Goal: Task Accomplishment & Management: Complete application form

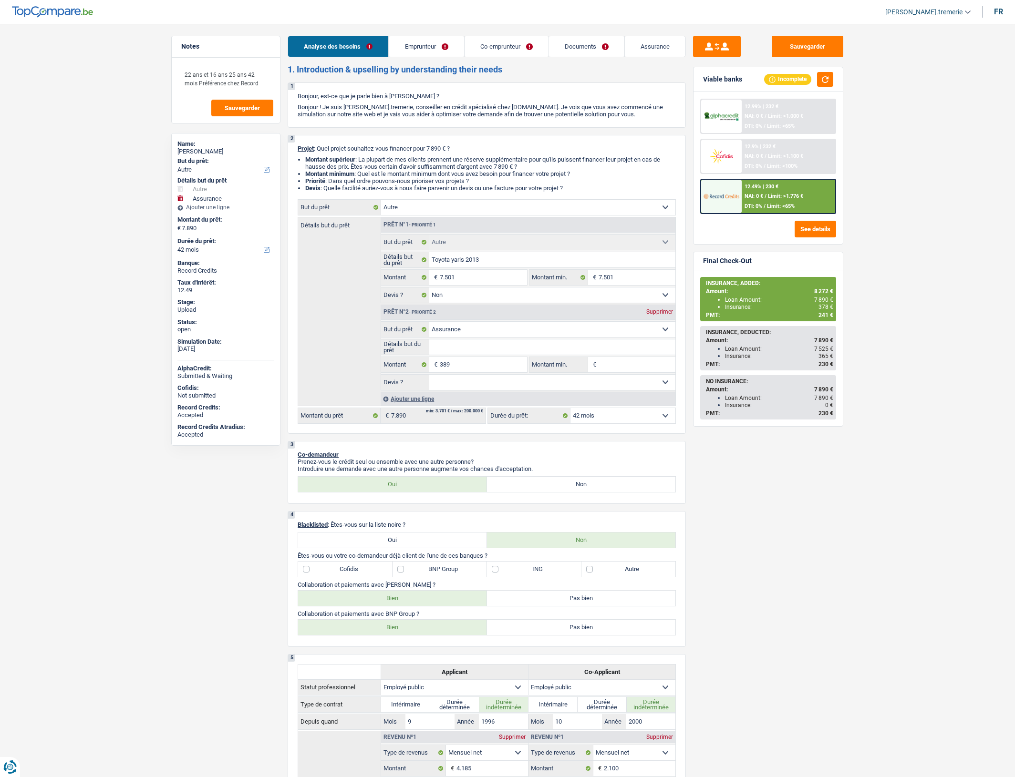
select select "other"
select select "insurance"
select select "42"
select select "other"
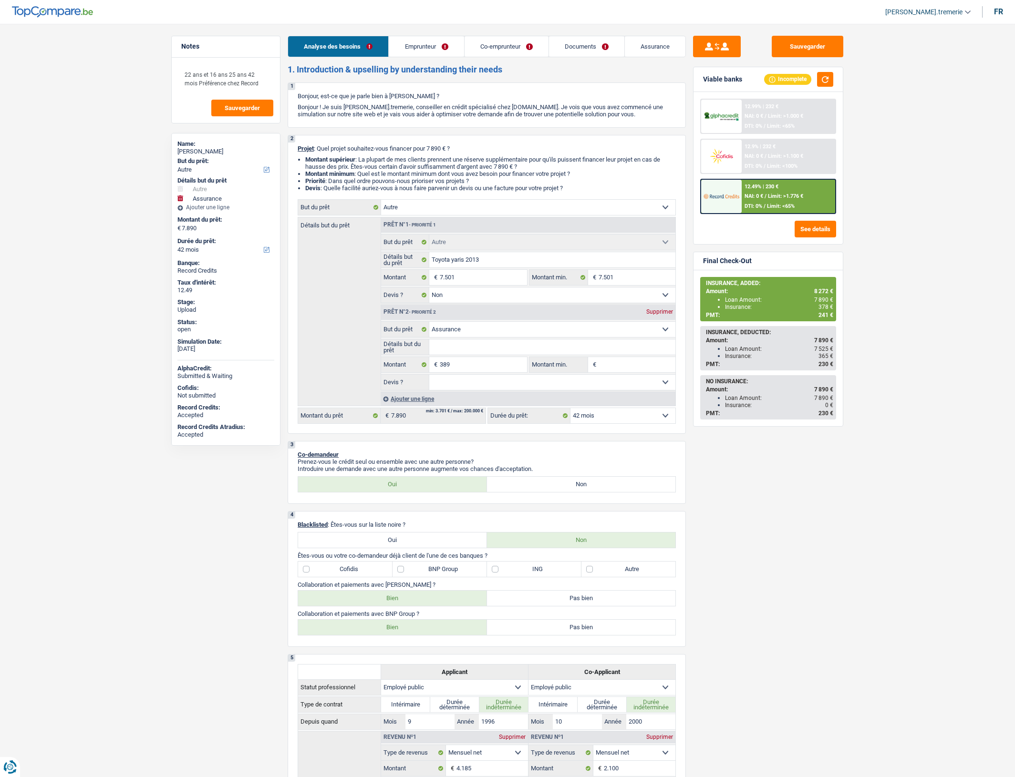
select select "other"
select select "false"
select select "insurance"
select select "42"
select select "publicEmployee"
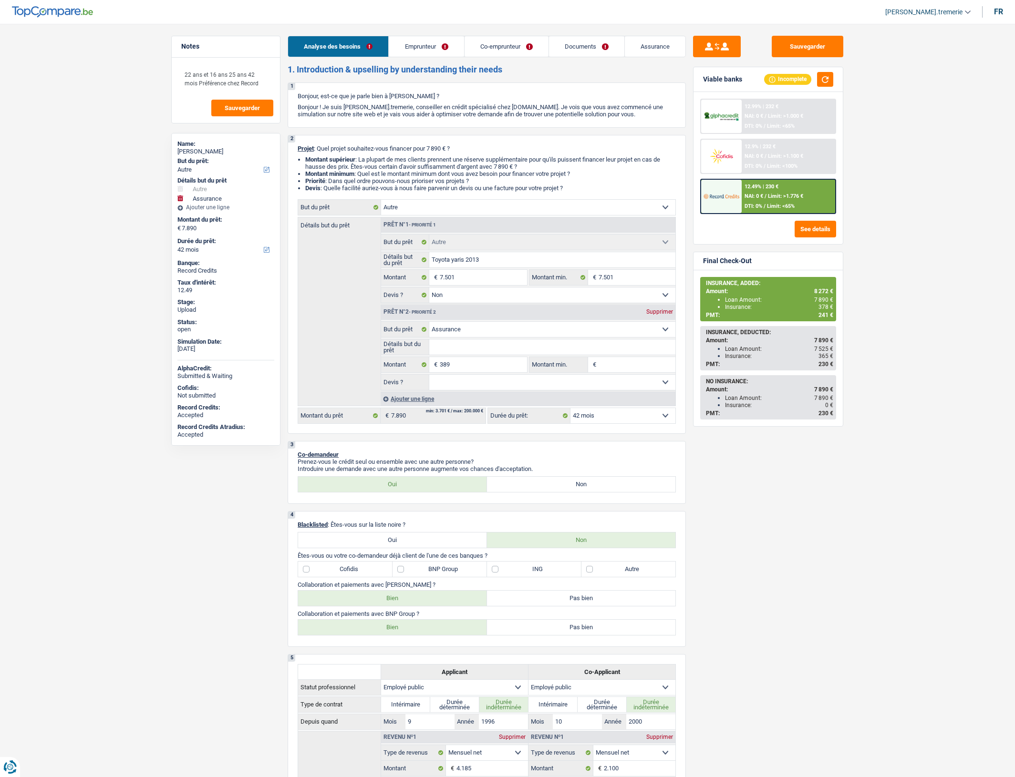
select select "publicEmployee"
select select "netSalary"
select select "mealVouchers"
select select "familyAllowances"
select select "netSalary"
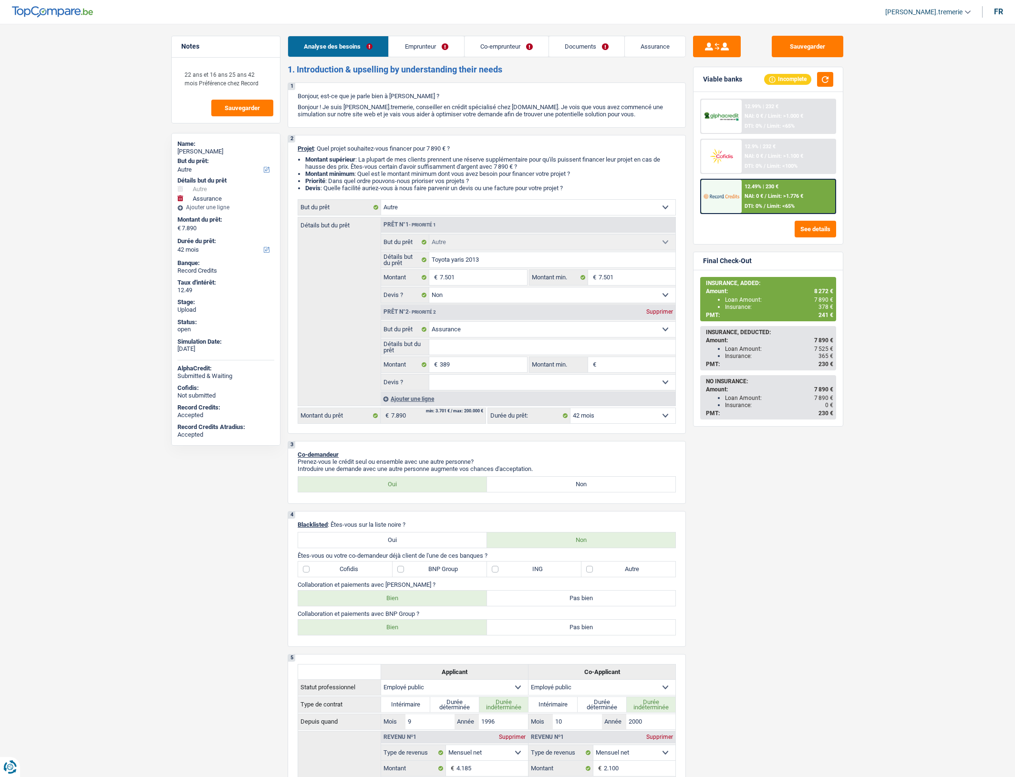
select select "mealVouchers"
select select "familyAllowances"
select select "ownerWithMortgage"
select select "mortgage"
select select "240"
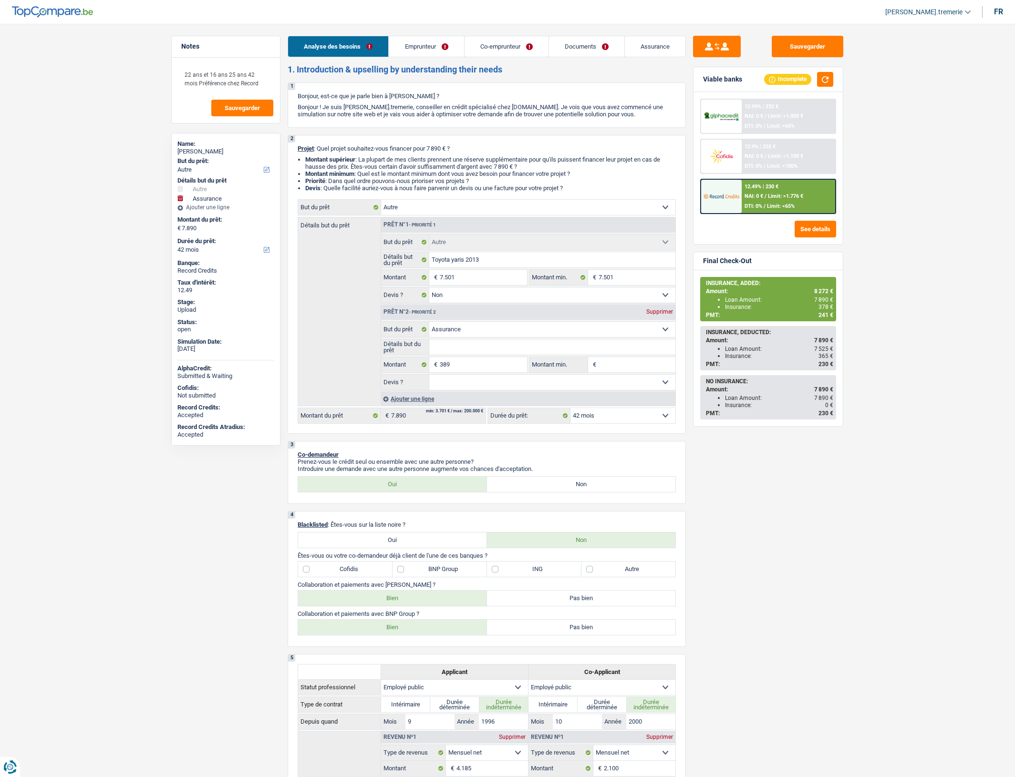
select select "other"
select select "false"
select select "insurance"
select select "42"
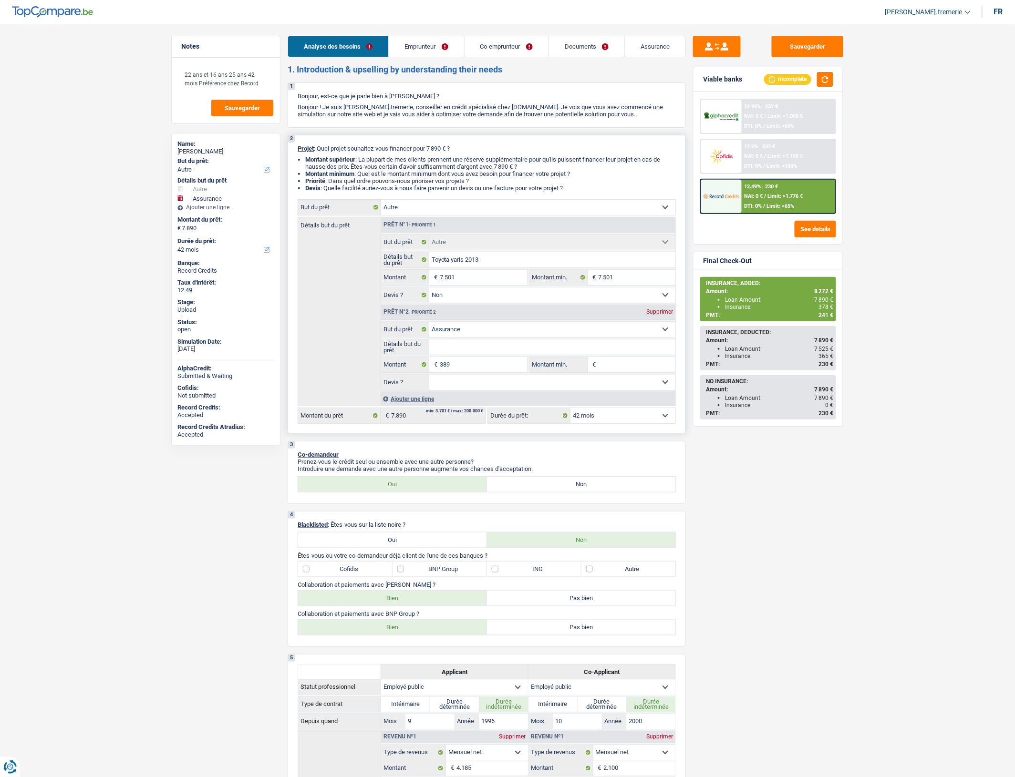
click at [486, 215] on select "Confort maison: meubles, textile, peinture, électroménager, outillage non-profe…" at bounding box center [528, 207] width 294 height 15
select select "car"
click at [381, 205] on select "Confort maison: meubles, textile, peinture, électroménager, outillage non-profe…" at bounding box center [528, 207] width 294 height 15
select select "car"
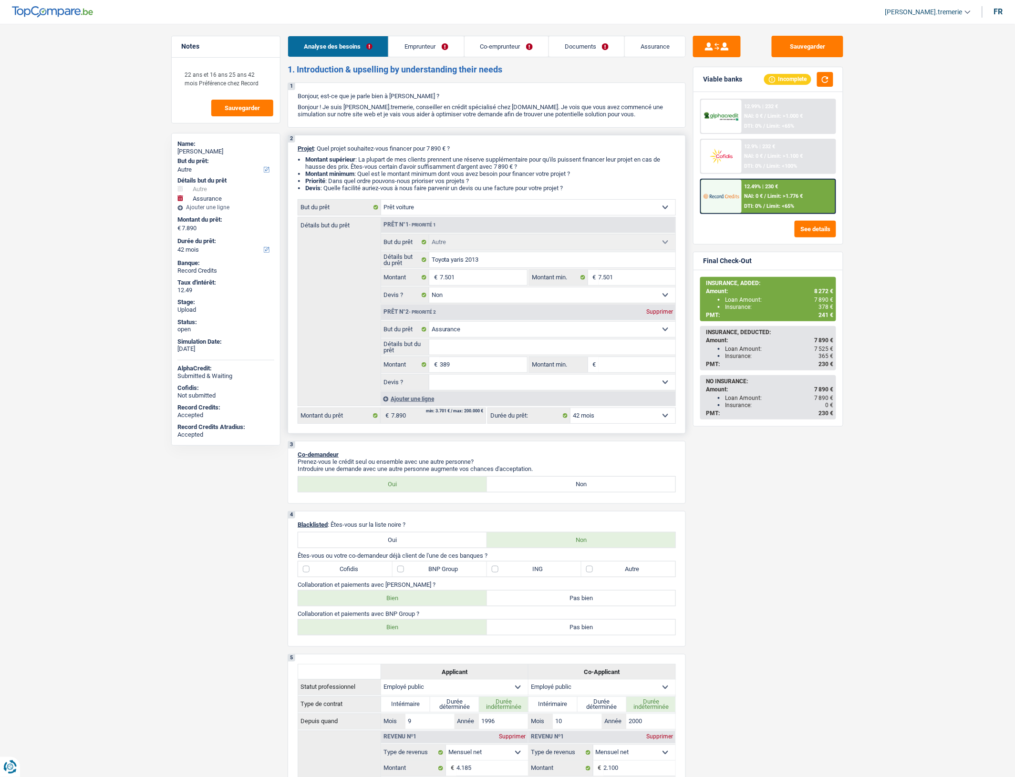
select select "other"
select select "48"
select select "car"
select select
select select "other"
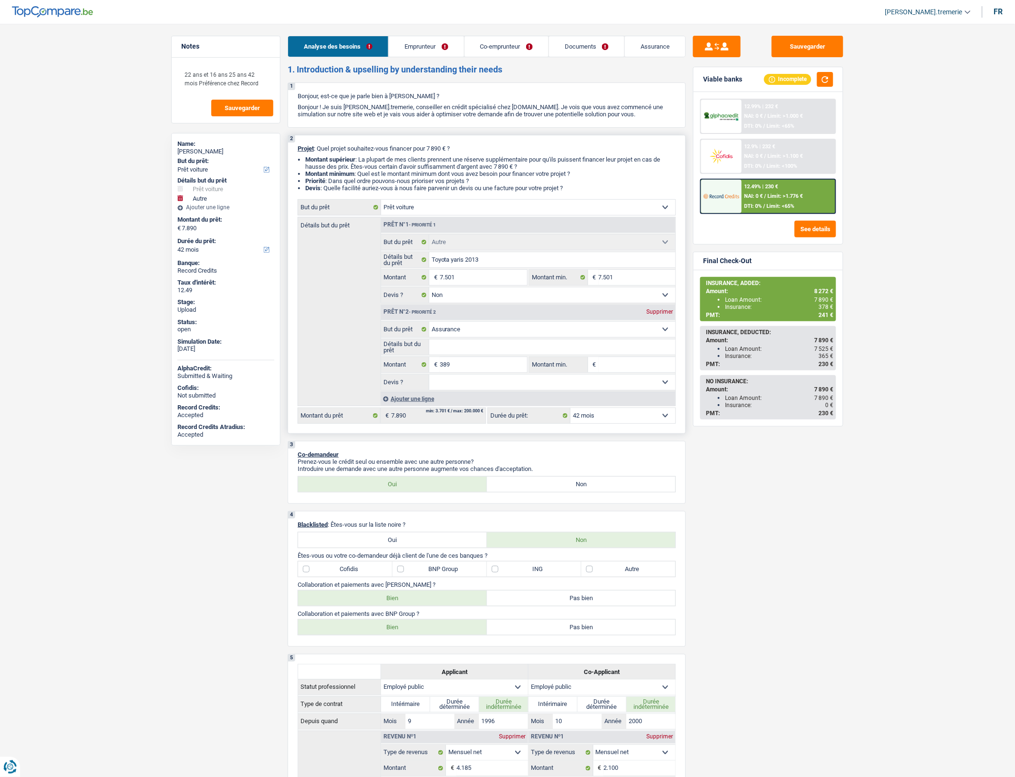
type input "Toyota yaris 2013"
type input "7.501"
select select "false"
select select "48"
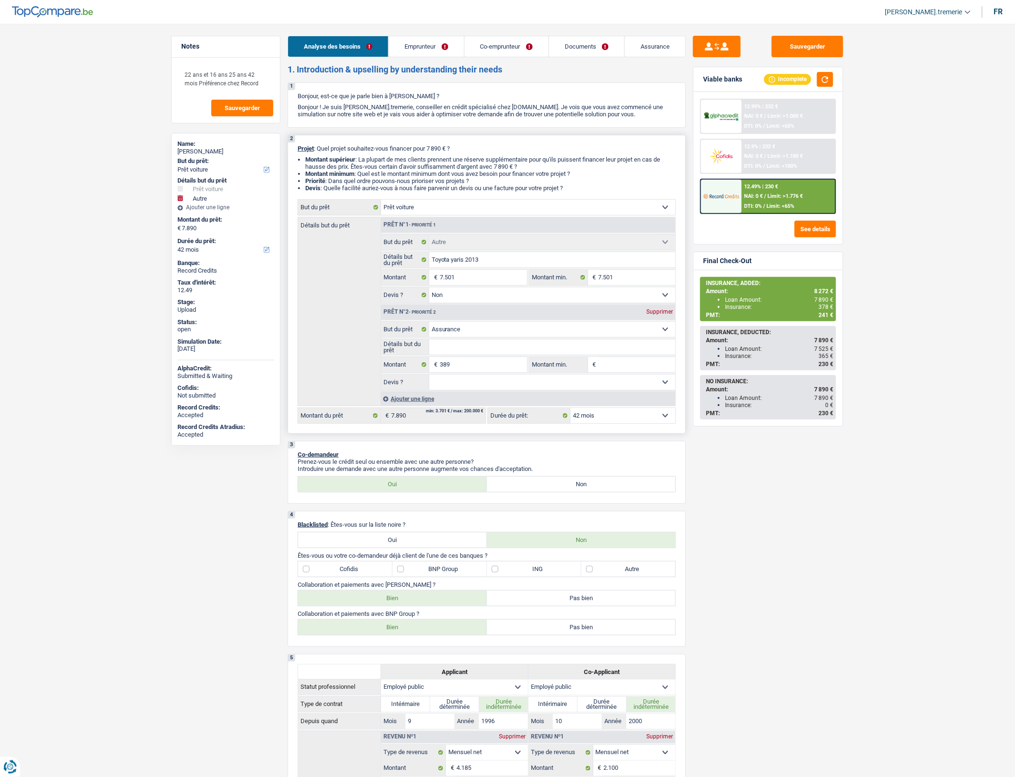
select select "car"
select select
select select "other"
type input "Toyota yaris 2013"
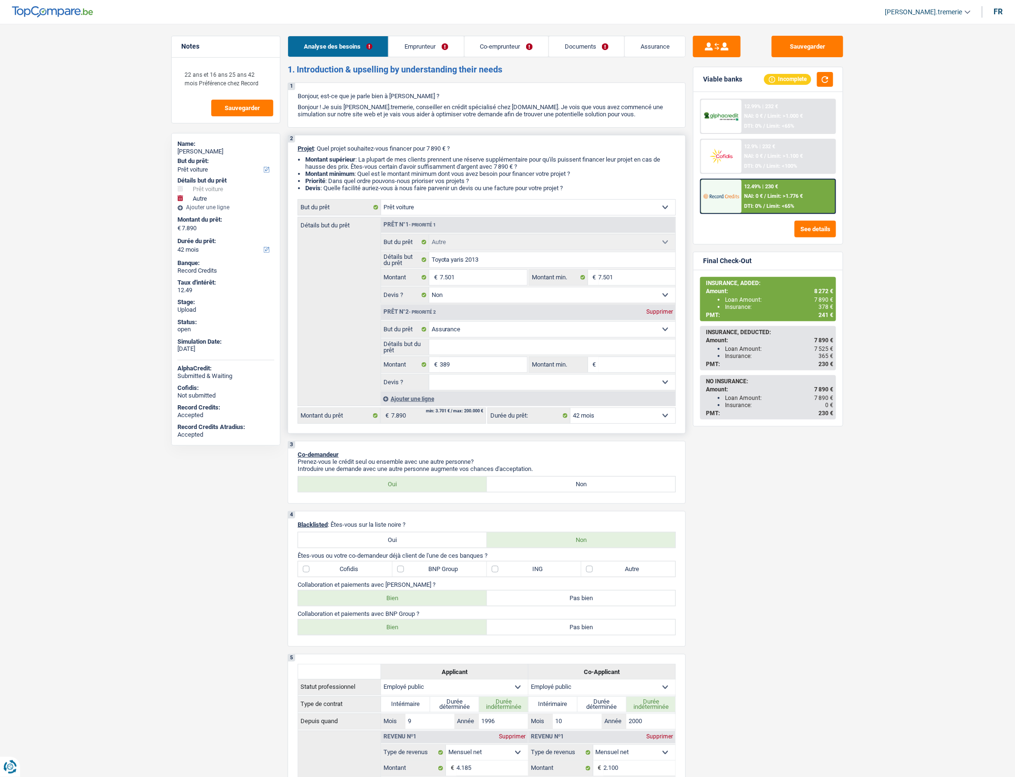
type input "7.501"
select select "false"
select select "48"
select select "insurance"
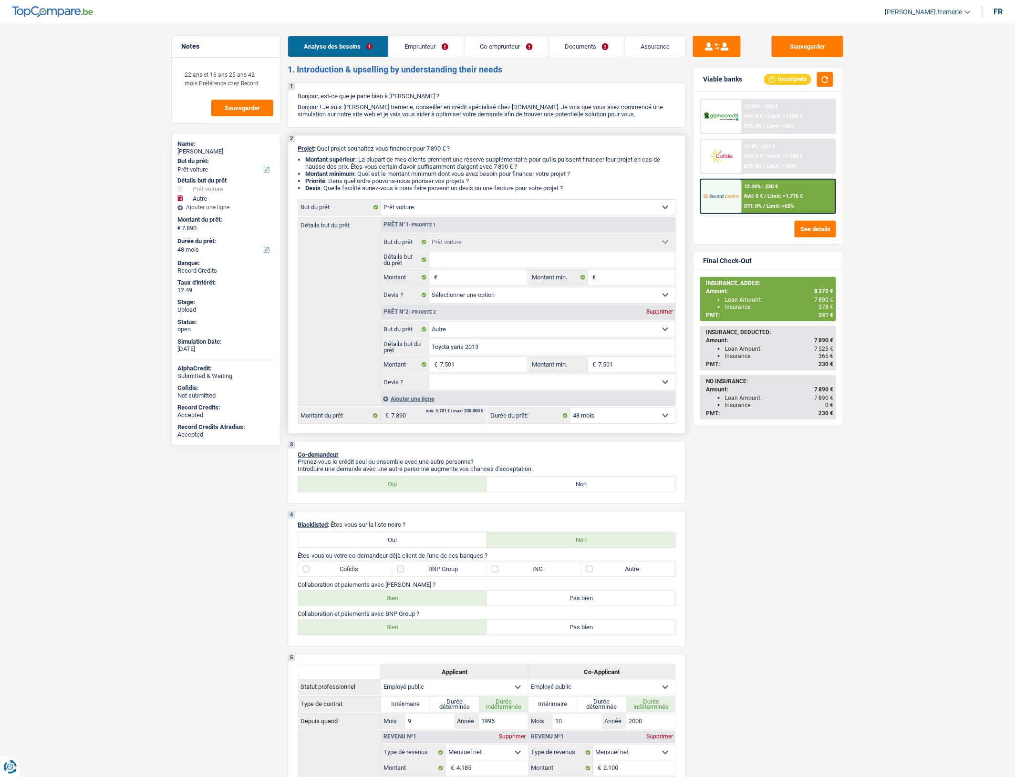
select select "insurance"
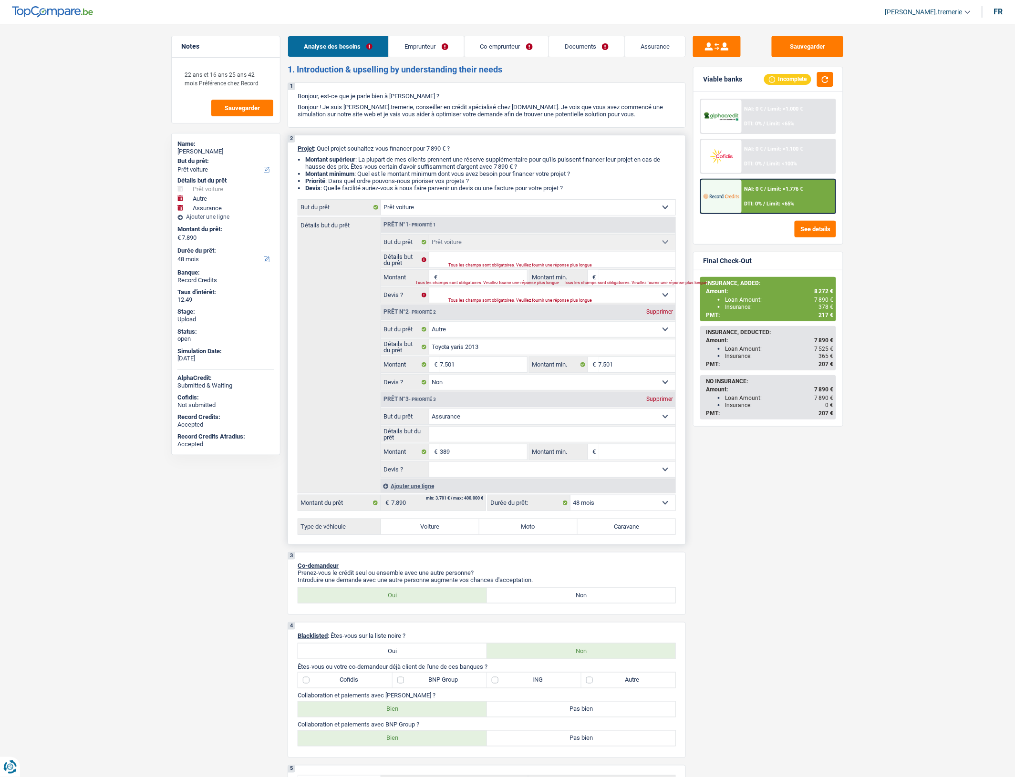
click at [439, 535] on label "Voiture" at bounding box center [430, 526] width 98 height 15
click at [439, 535] on input "Voiture" at bounding box center [430, 526] width 98 height 15
radio input "true"
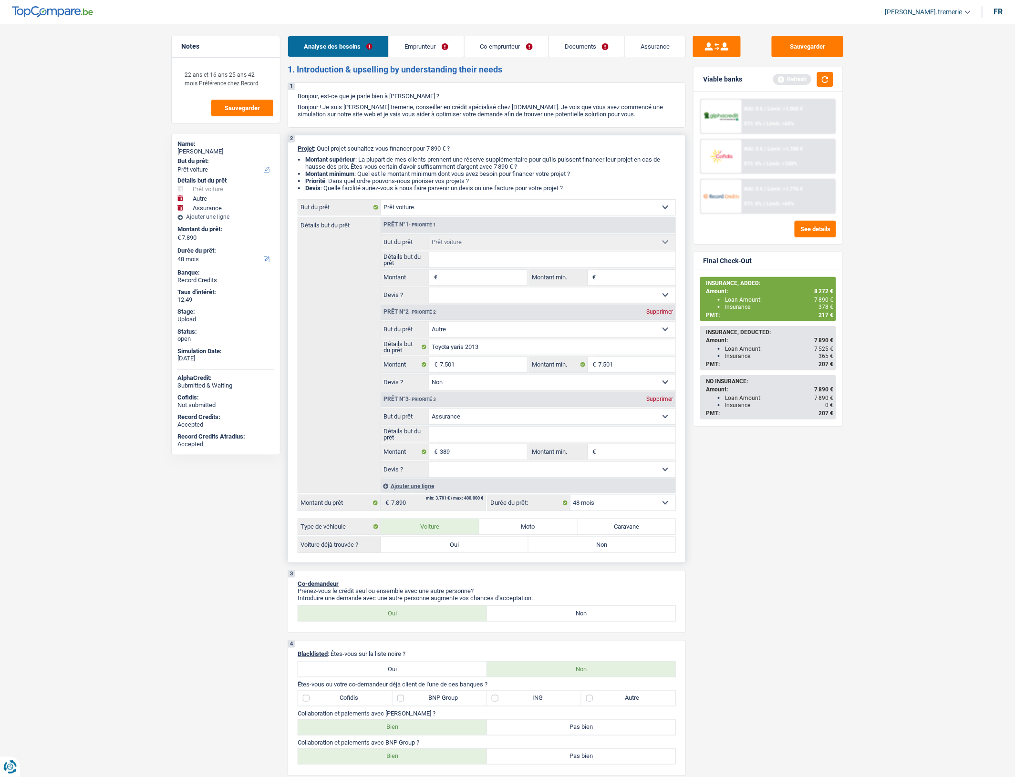
click at [469, 283] on input "Montant" at bounding box center [483, 277] width 87 height 15
type input "7"
type input "70"
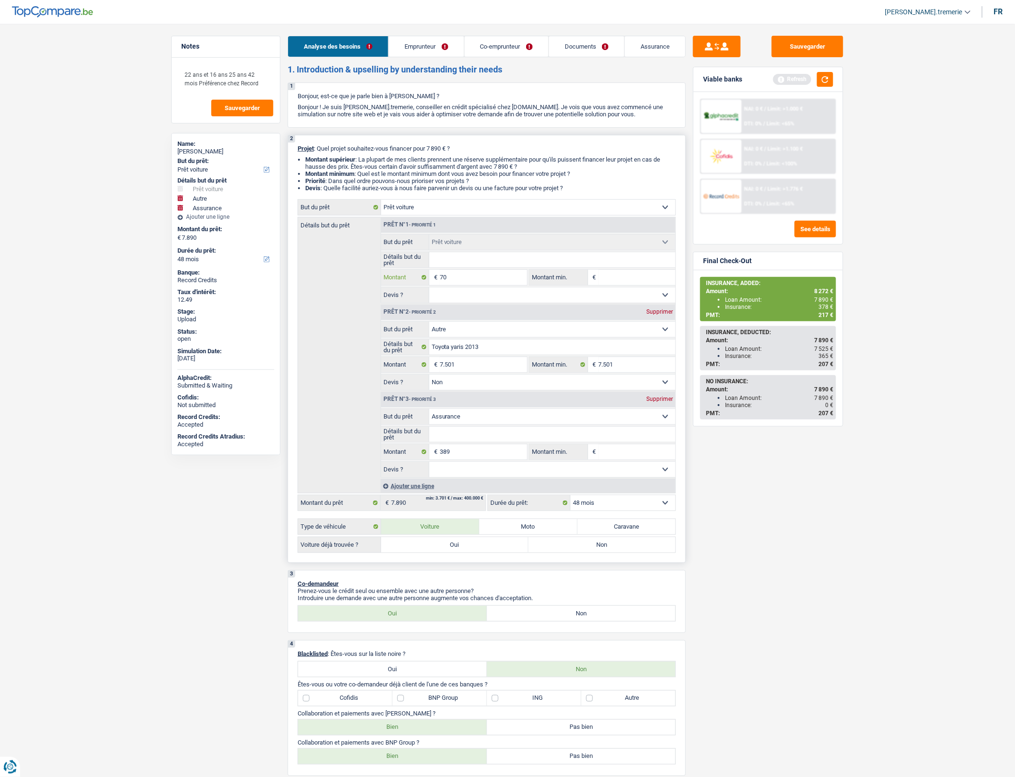
type input "700"
type input "7.000"
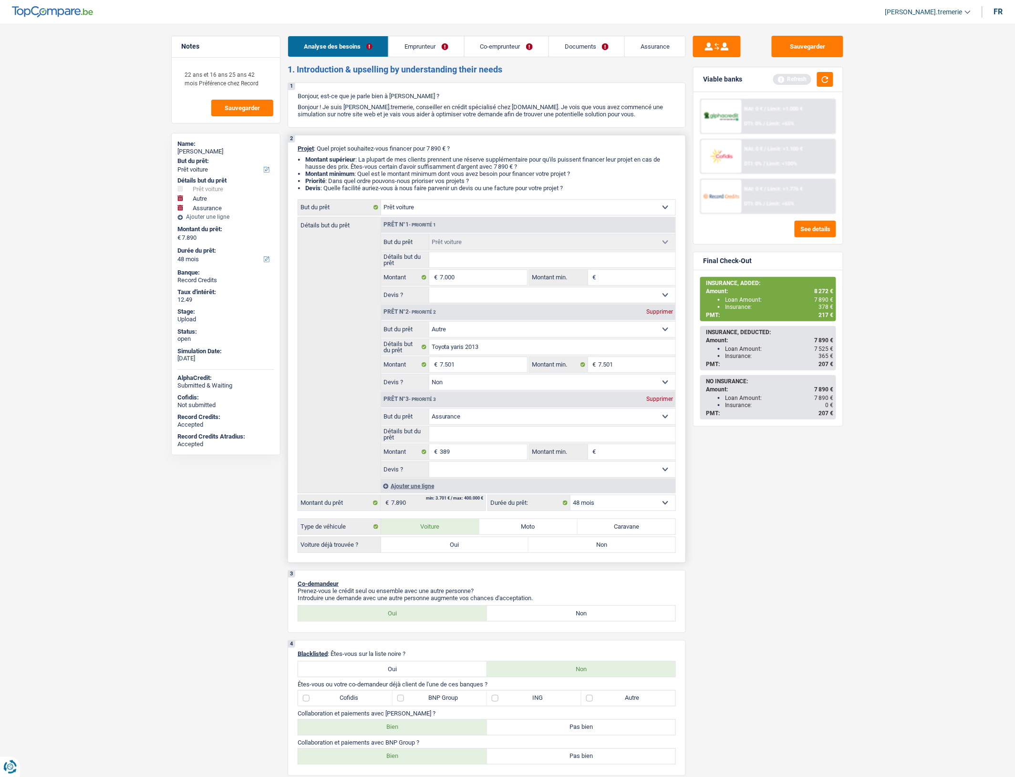
type input "14.890"
click at [663, 315] on div "Supprimer" at bounding box center [659, 312] width 31 height 6
select select "insurance"
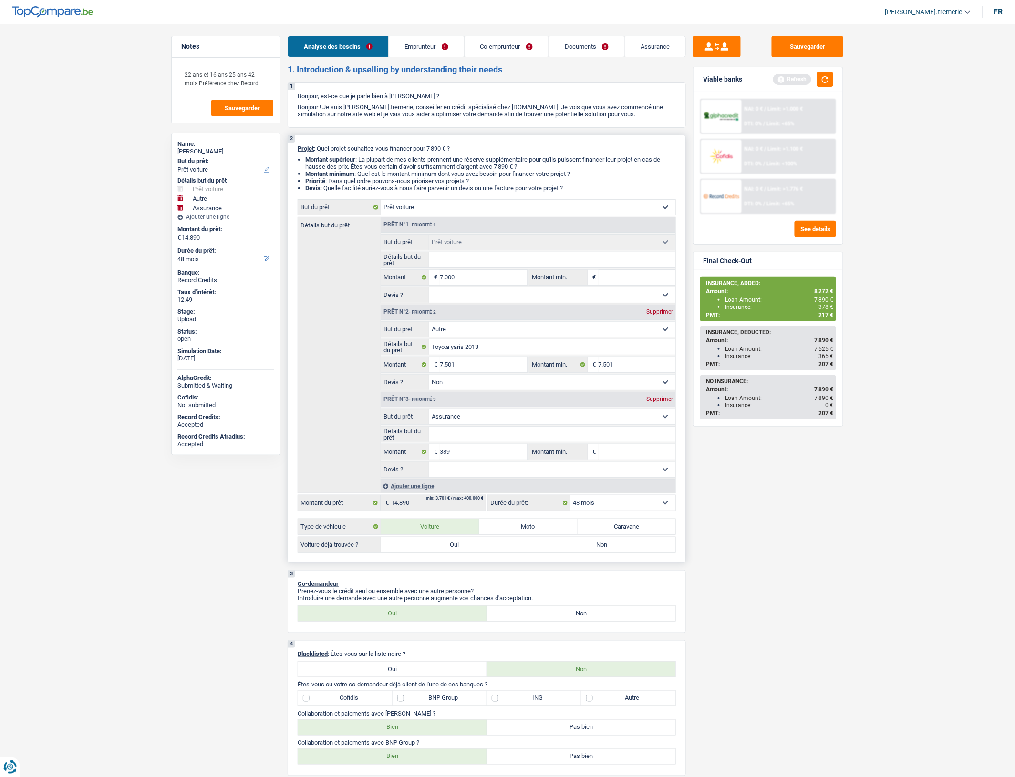
type input "7.389"
select select "insurance"
type input "389"
select select
type input "7.389"
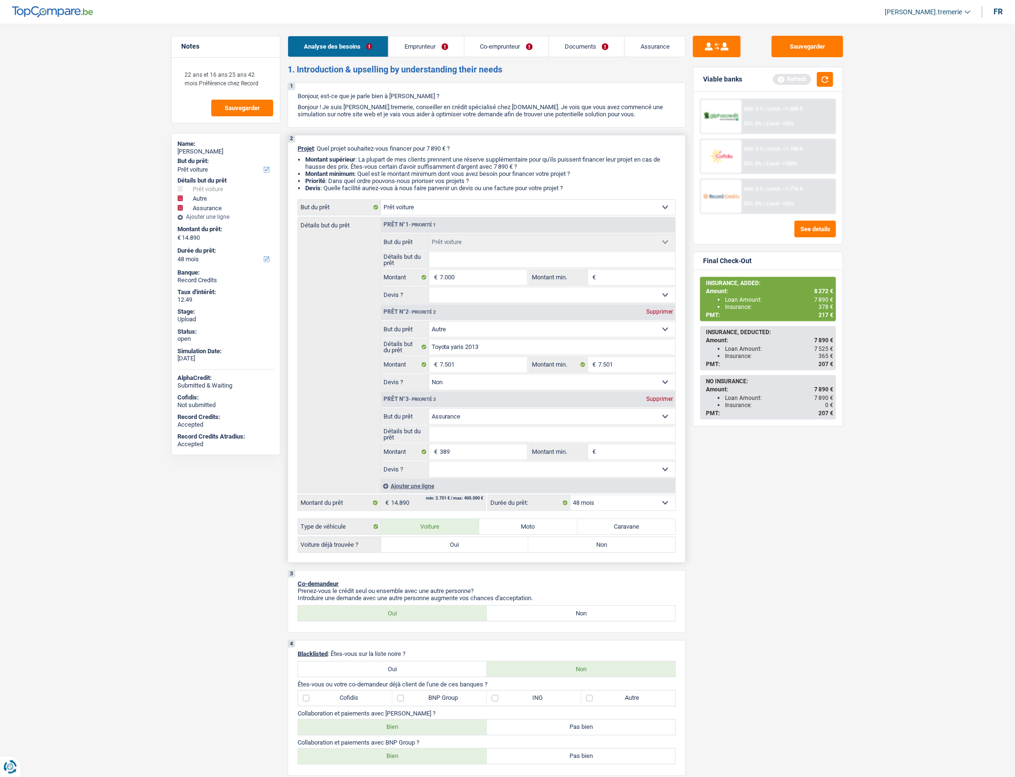
select select "insurance"
type input "389"
select select
type input "7.389"
select select "42"
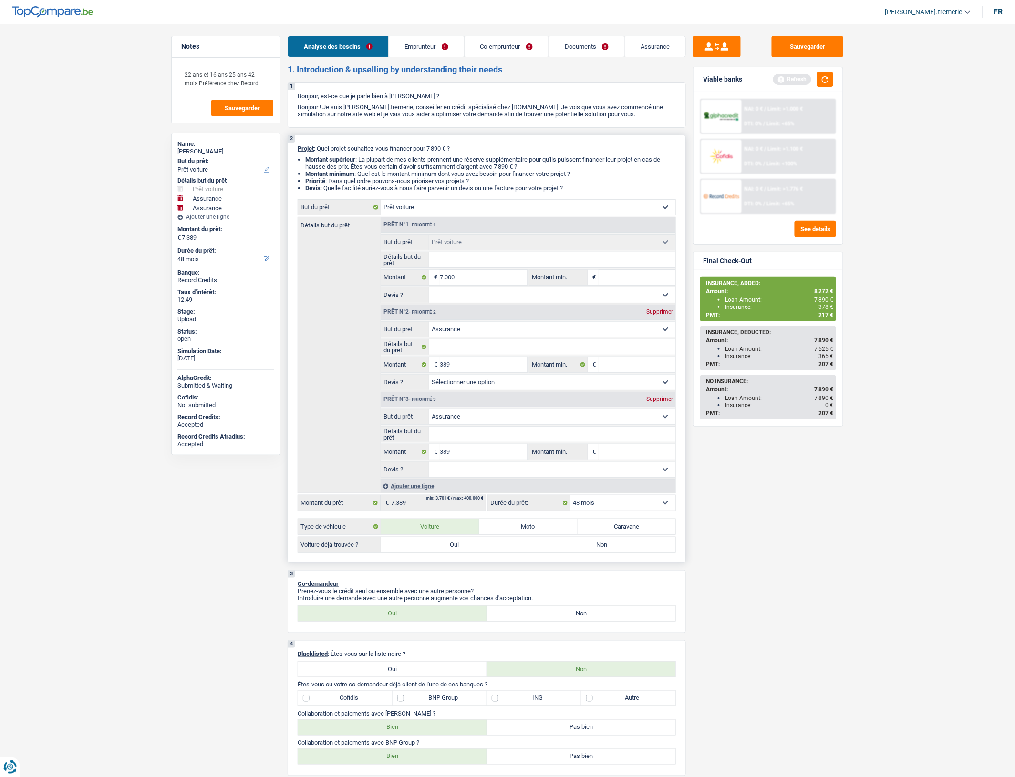
select select "42"
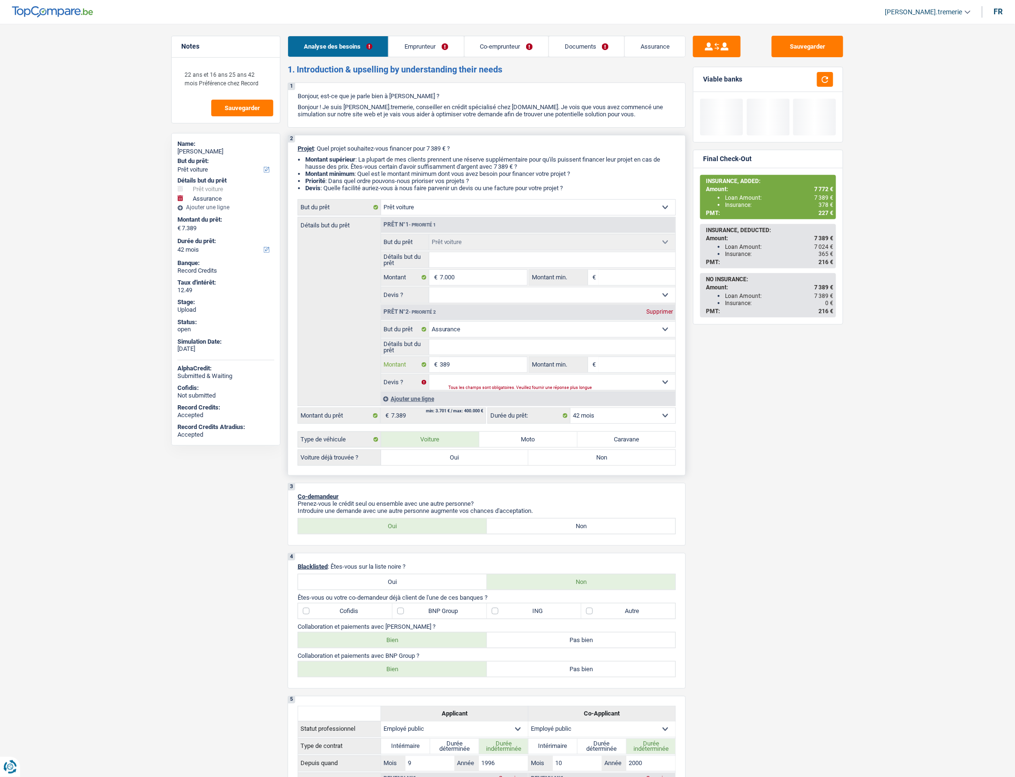
click at [442, 368] on input "389" at bounding box center [483, 364] width 87 height 15
type input "3"
type input "32"
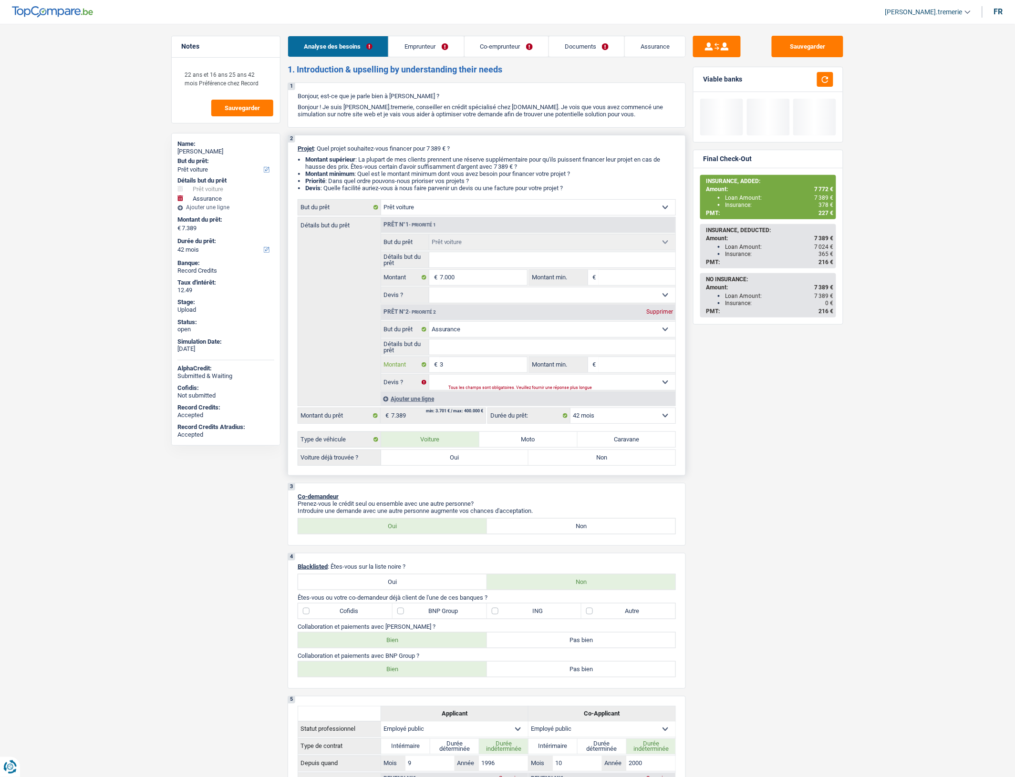
type input "32"
type input "320"
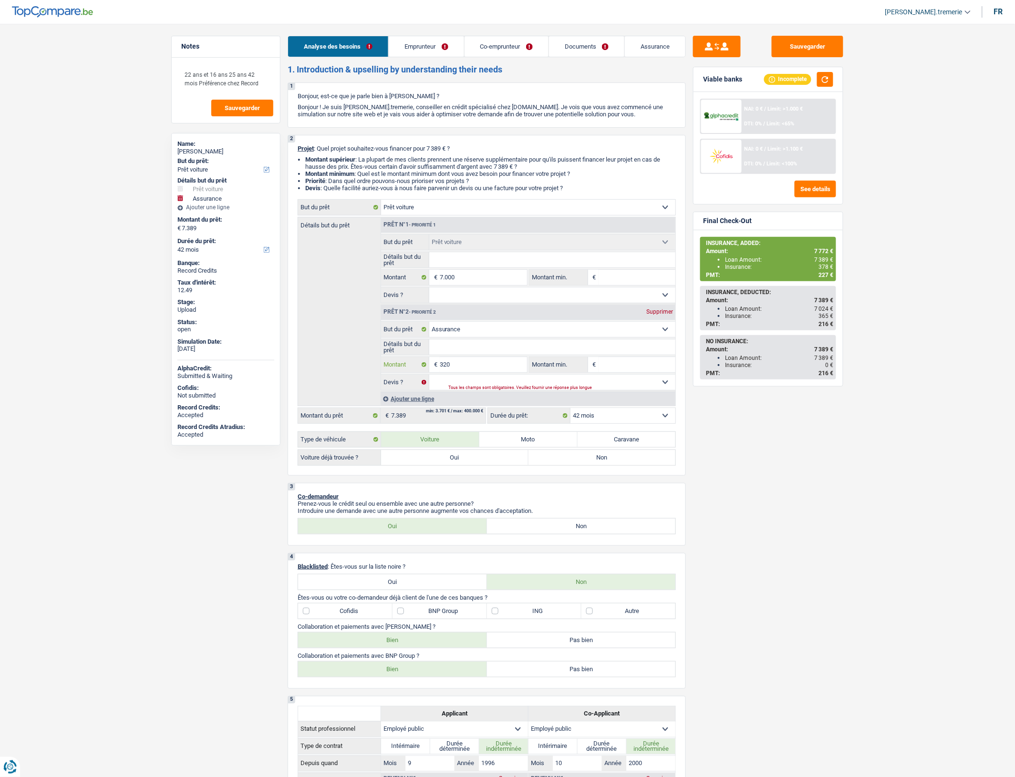
type input "320"
type input "7.320"
click at [737, 452] on div "Sauvegarder Viable banks Incomplete NAI: 0 € / Limit: >1.000 € DTI: 0% / Limit:…" at bounding box center [768, 398] width 165 height 724
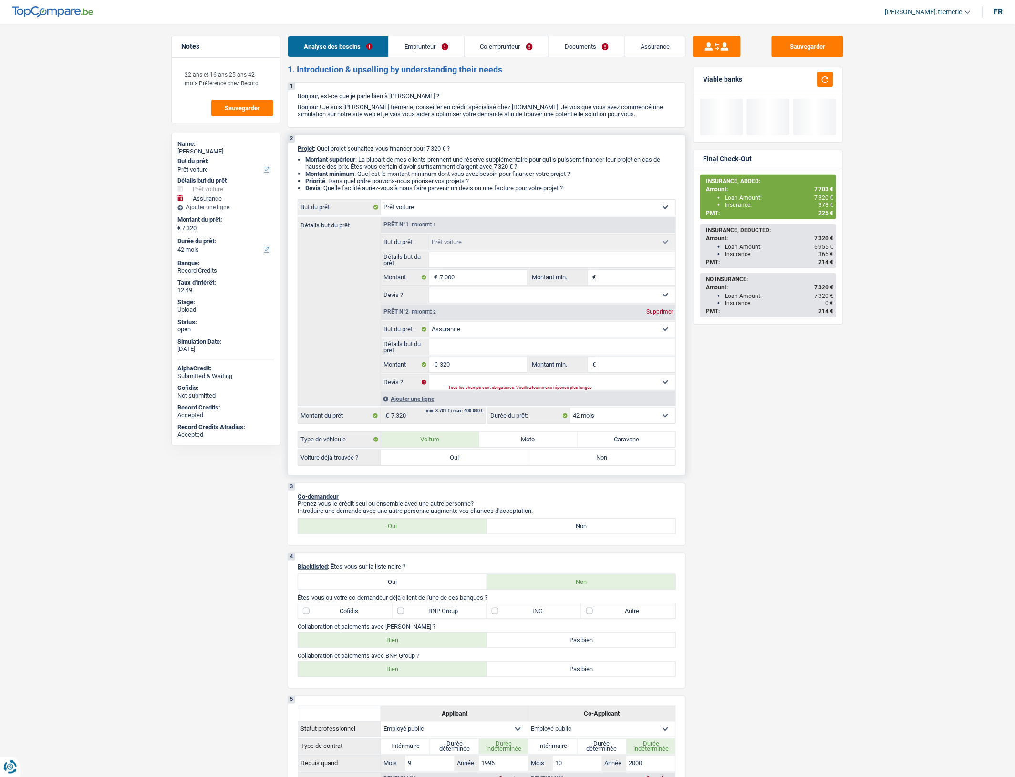
click at [622, 422] on select "12 mois 18 mois 24 mois 30 mois 36 mois 42 mois Sélectionner une option" at bounding box center [622, 415] width 105 height 15
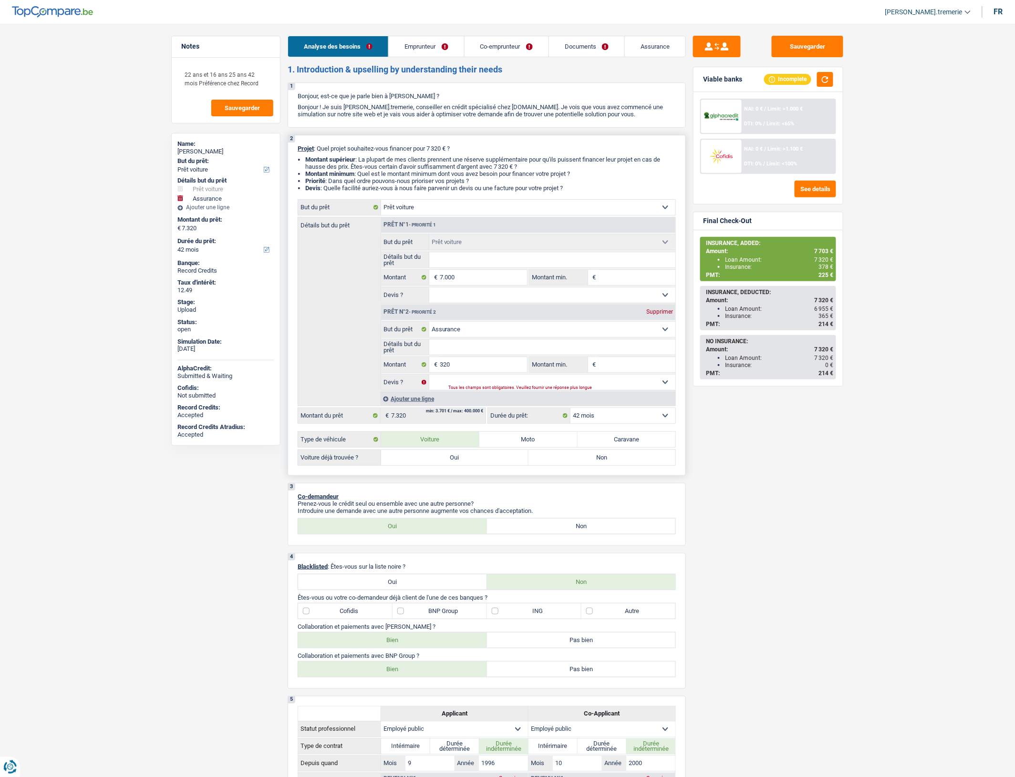
click at [504, 466] on label "Oui" at bounding box center [454, 457] width 147 height 15
click at [504, 466] on input "Oui" at bounding box center [454, 457] width 147 height 15
radio input "true"
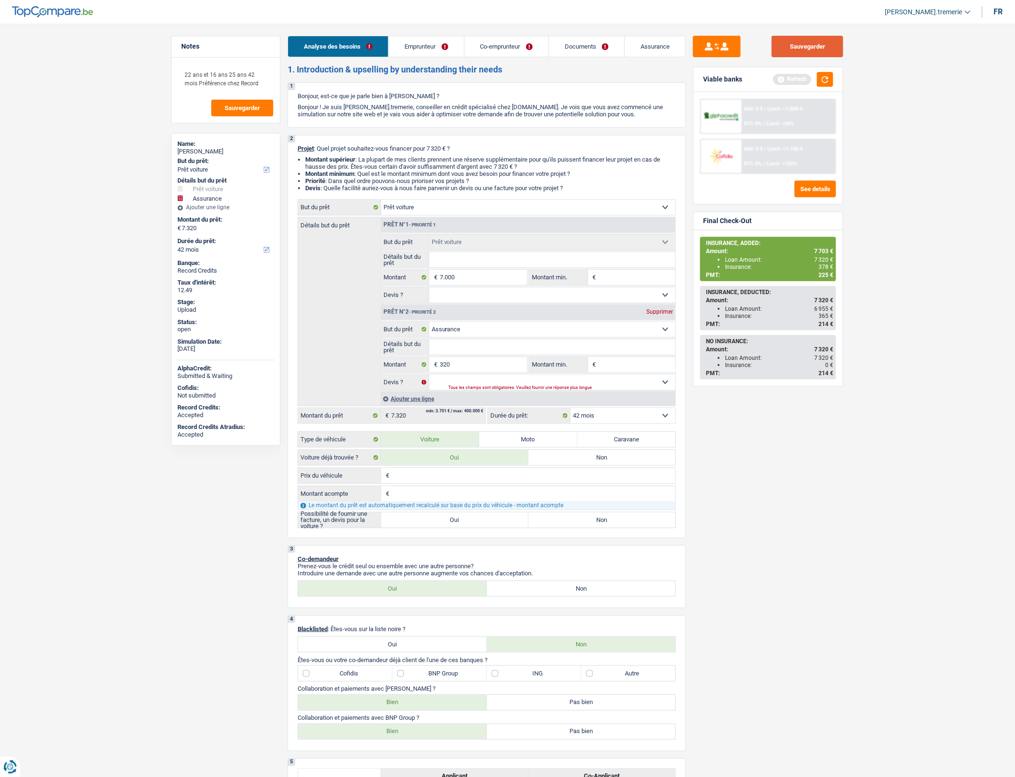
click at [821, 49] on button "Sauvegarder" at bounding box center [808, 46] width 72 height 21
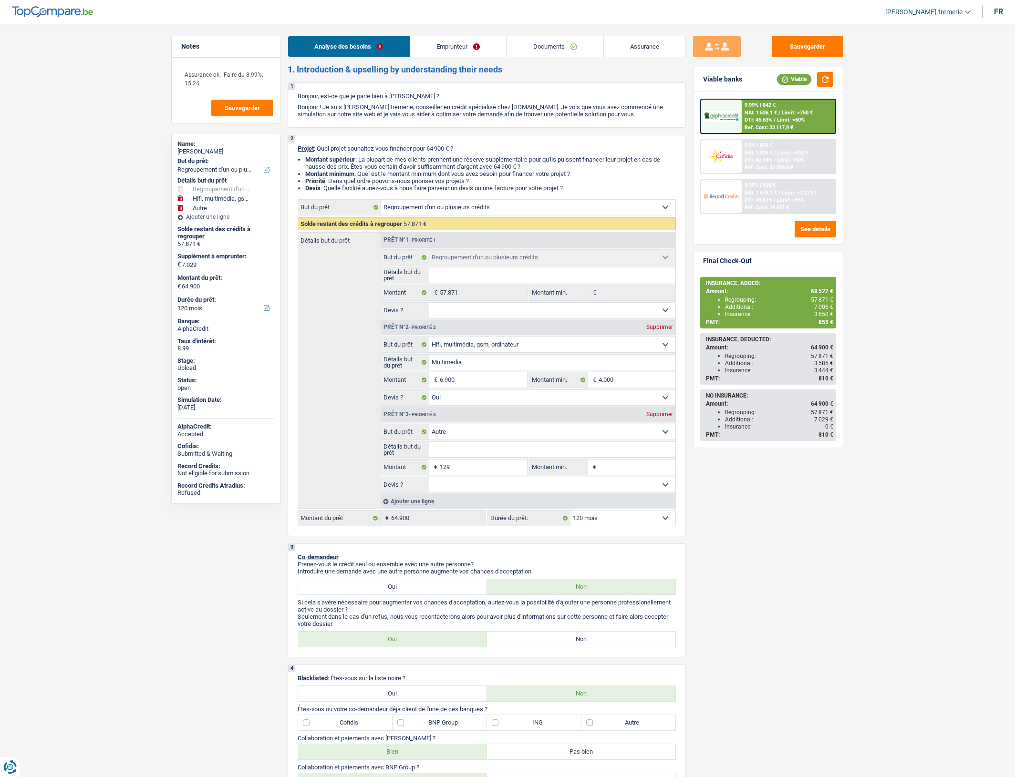
select select "refinancing"
select select "tech"
select select "other"
select select "120"
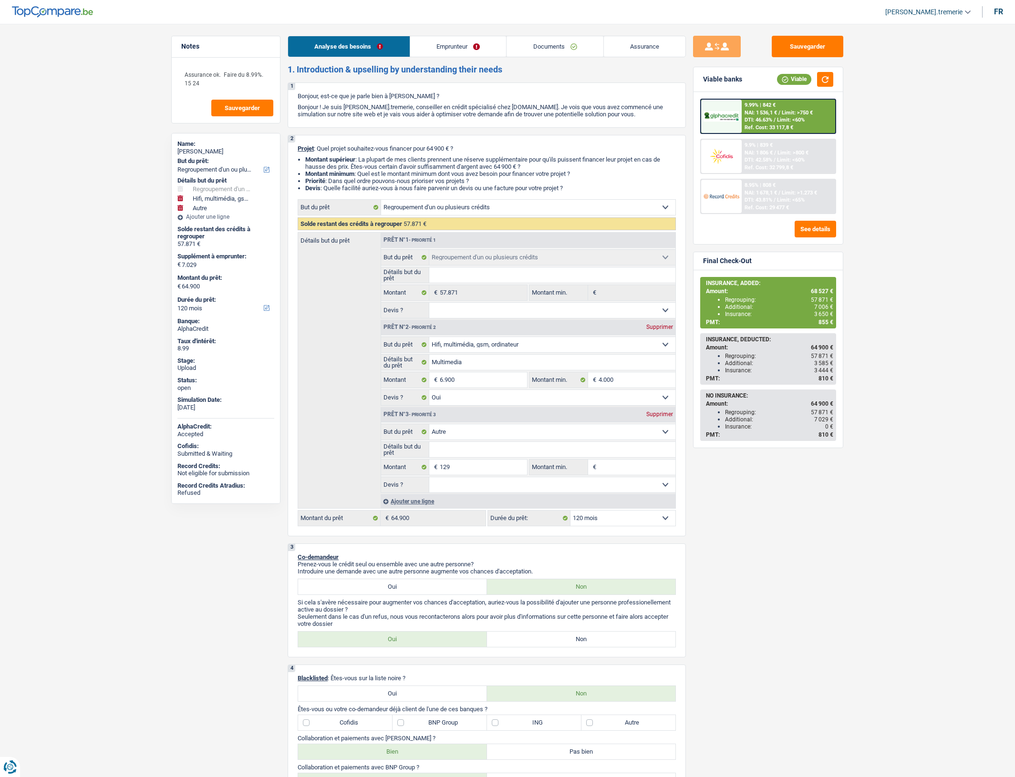
select select "refinancing"
select select "tech"
select select "yes"
select select "other"
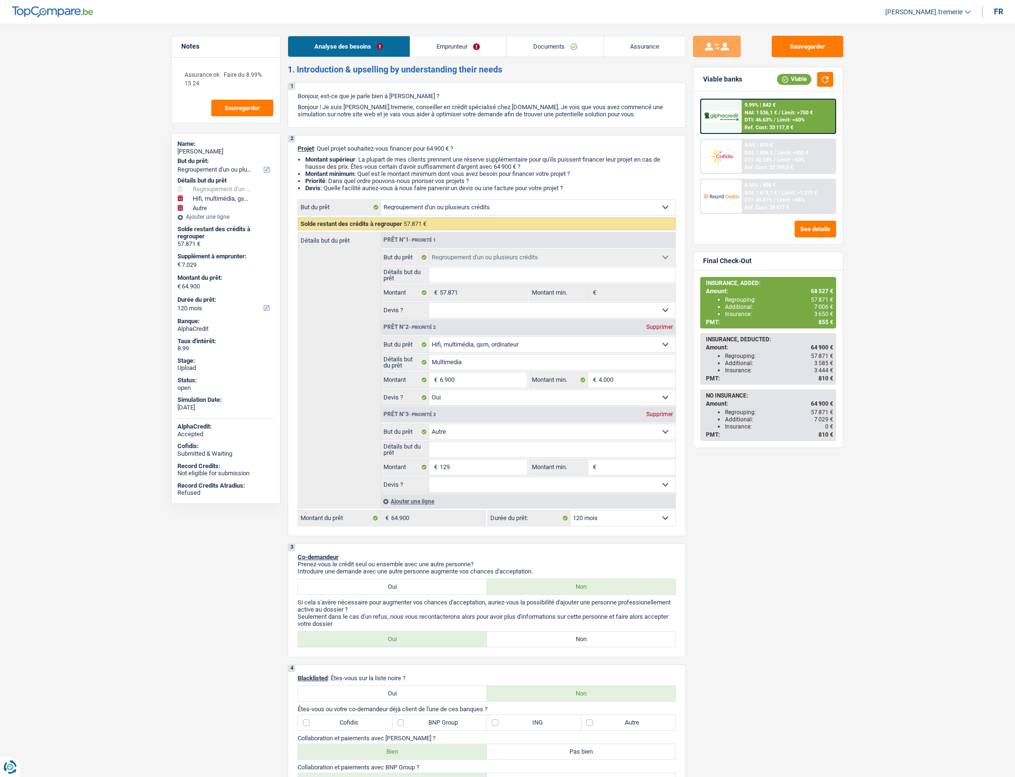
select select "120"
select select "worker"
select select "familyAllowances"
select select "netSalary"
select select "mealVouchers"
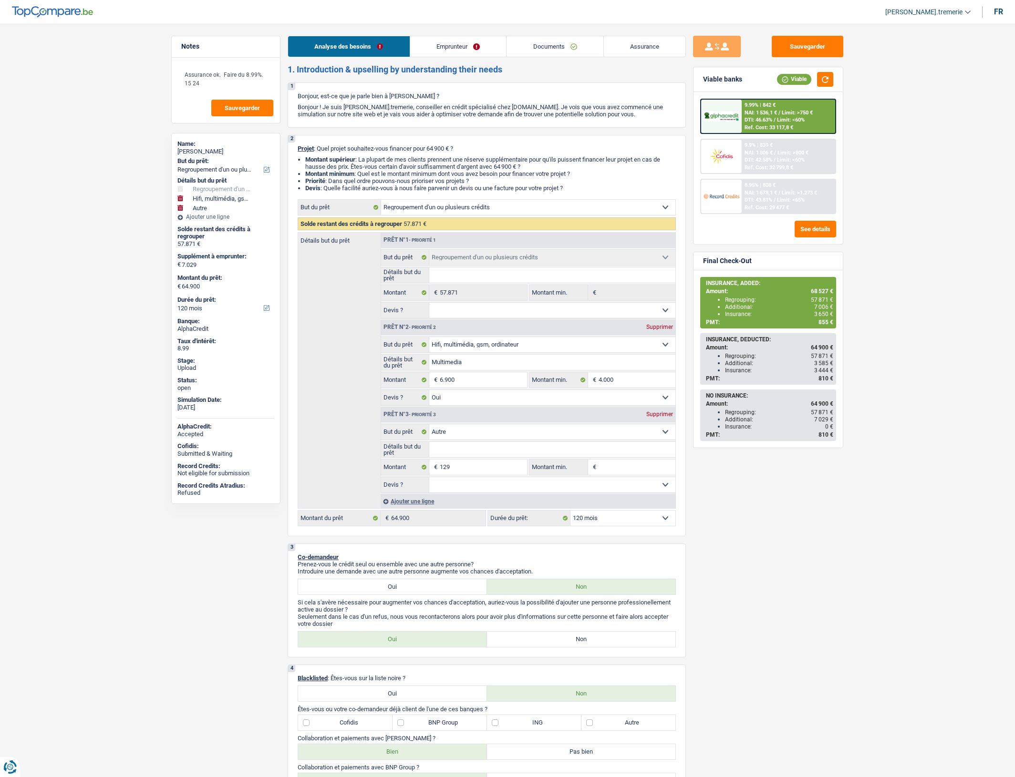
select select "rents"
select select "personalLoan"
select select "homeFurnishingOrRelocation"
select select "120"
select select "carLoan"
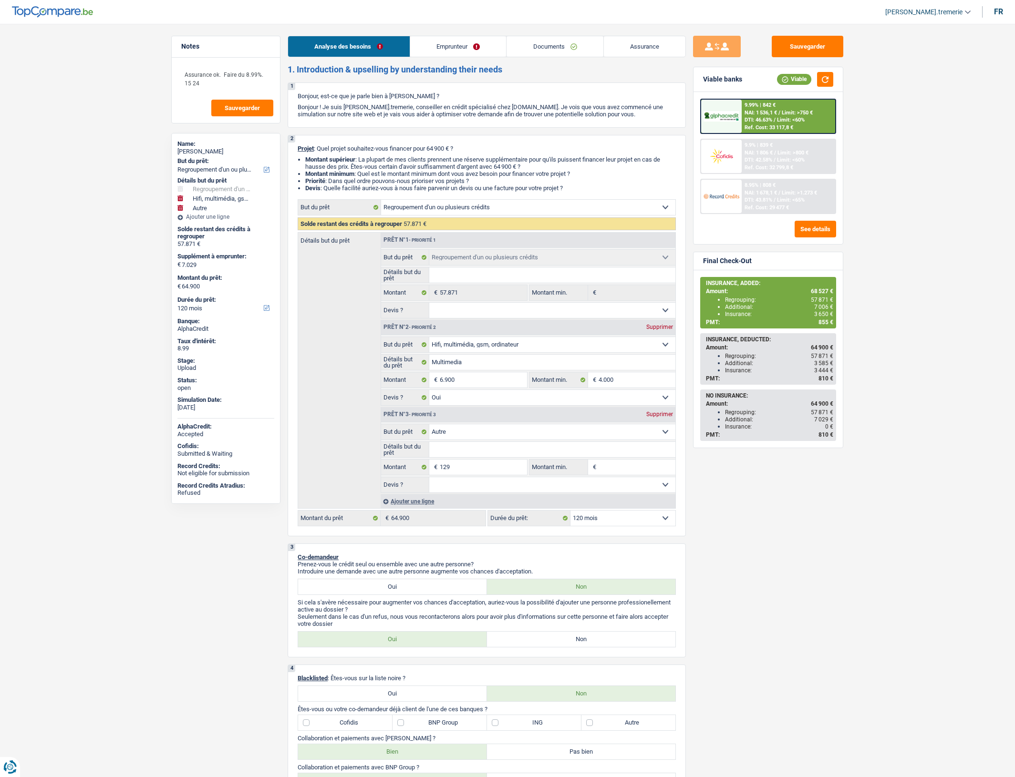
select select "60"
select select "refinancing"
select select "tech"
select select "yes"
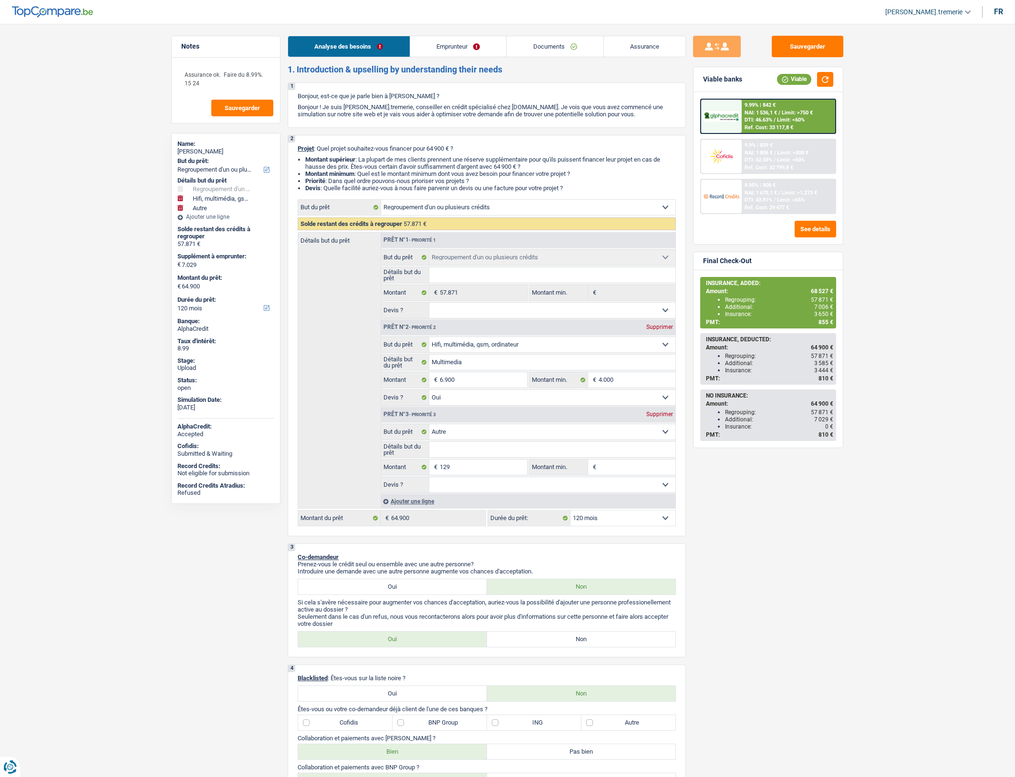
select select "other"
select select "120"
click at [421, 508] on div "Ajouter une ligne" at bounding box center [528, 502] width 295 height 14
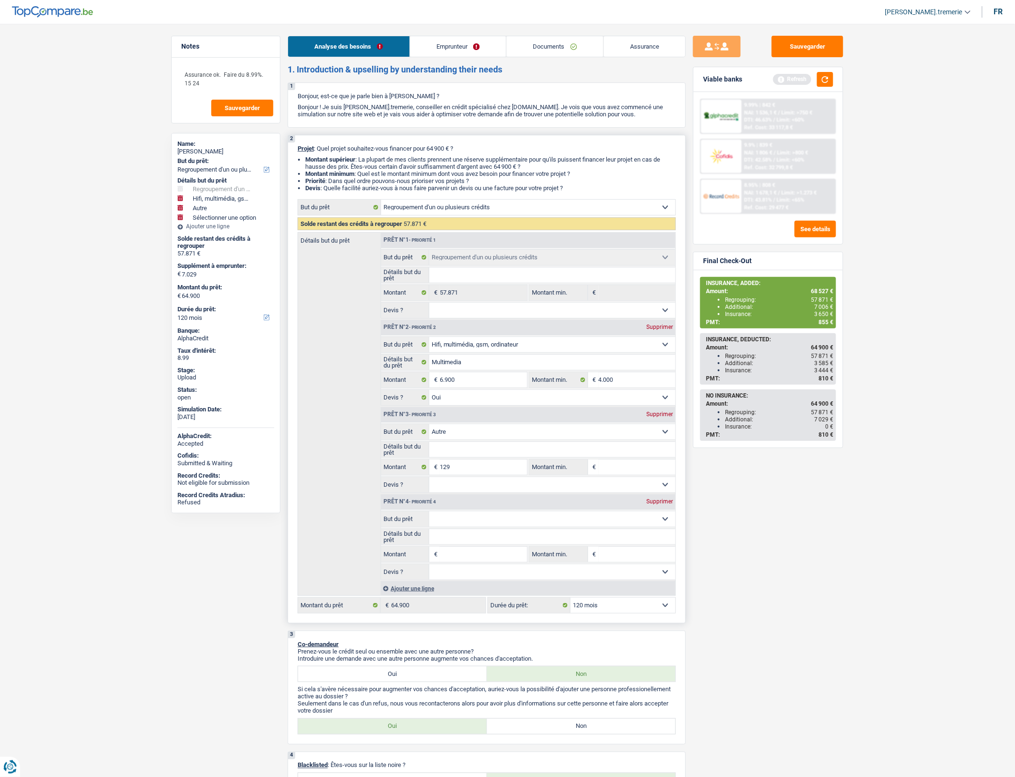
click at [460, 526] on select "Confort maison: meubles, textile, peinture, électroménager, outillage non-profe…" at bounding box center [552, 519] width 247 height 15
select select "insurance"
click at [429, 521] on select "Confort maison: meubles, textile, peinture, électroménager, outillage non-profe…" at bounding box center [552, 519] width 247 height 15
select select "insurance"
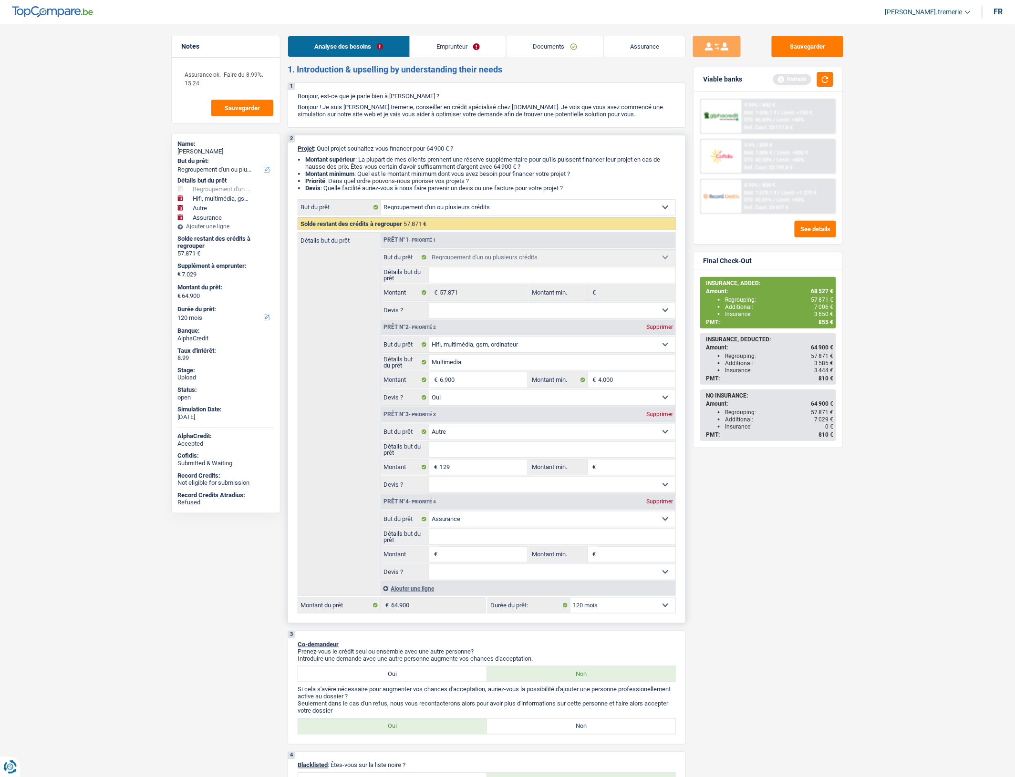
click at [457, 562] on input "Montant" at bounding box center [483, 554] width 87 height 15
type input "3"
type input "36"
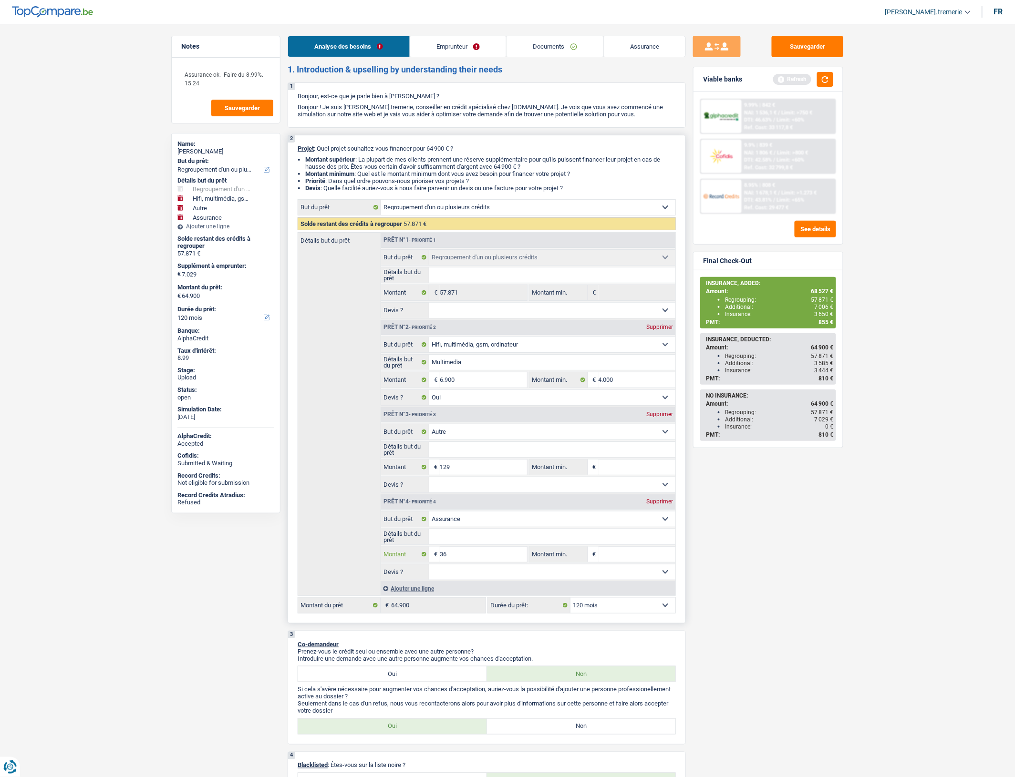
type input "363"
type input "3.630"
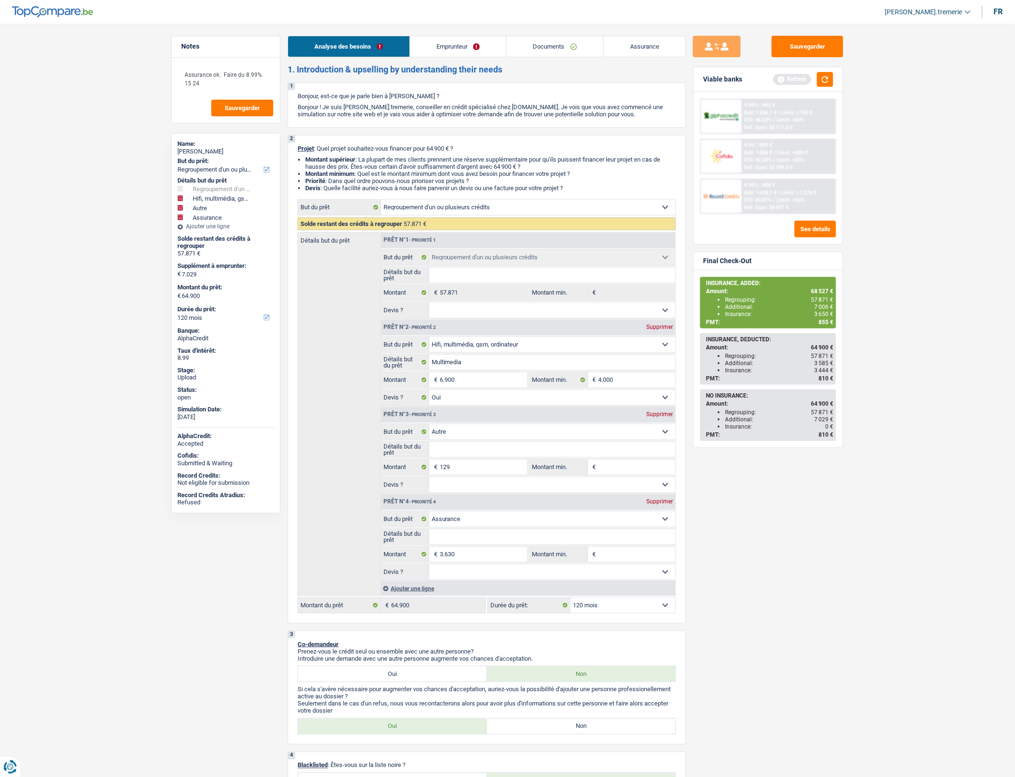
type input "10.659"
type input "68.530"
select select "144"
type input "68.530"
select select "144"
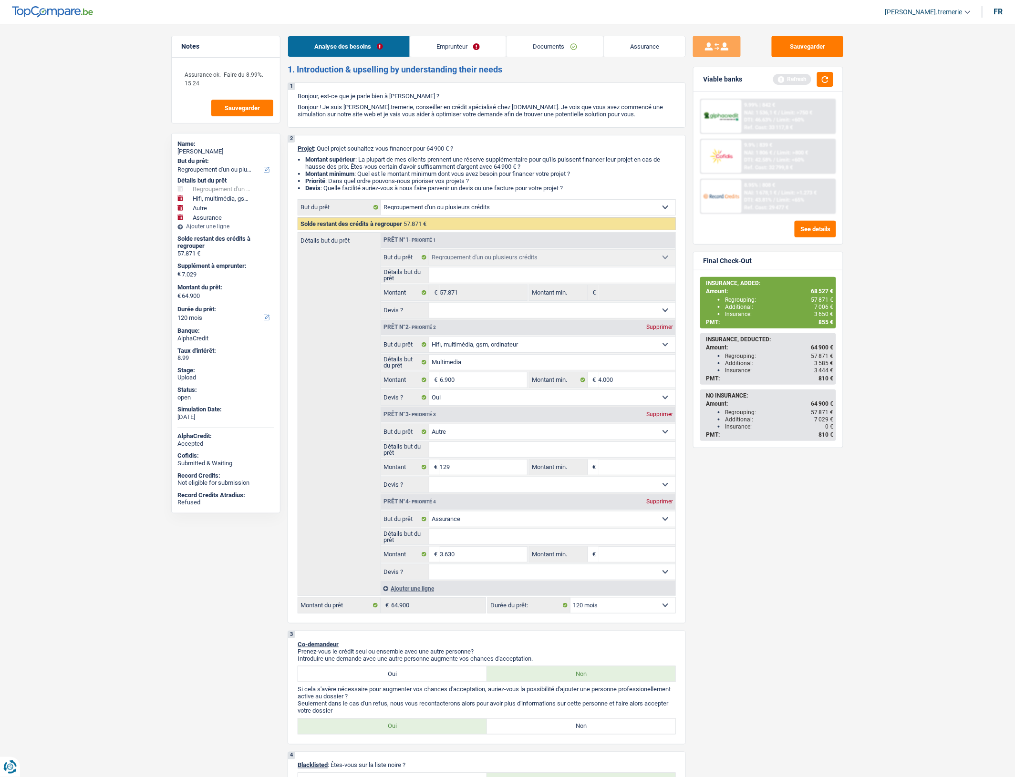
type input "68.530"
select select "144"
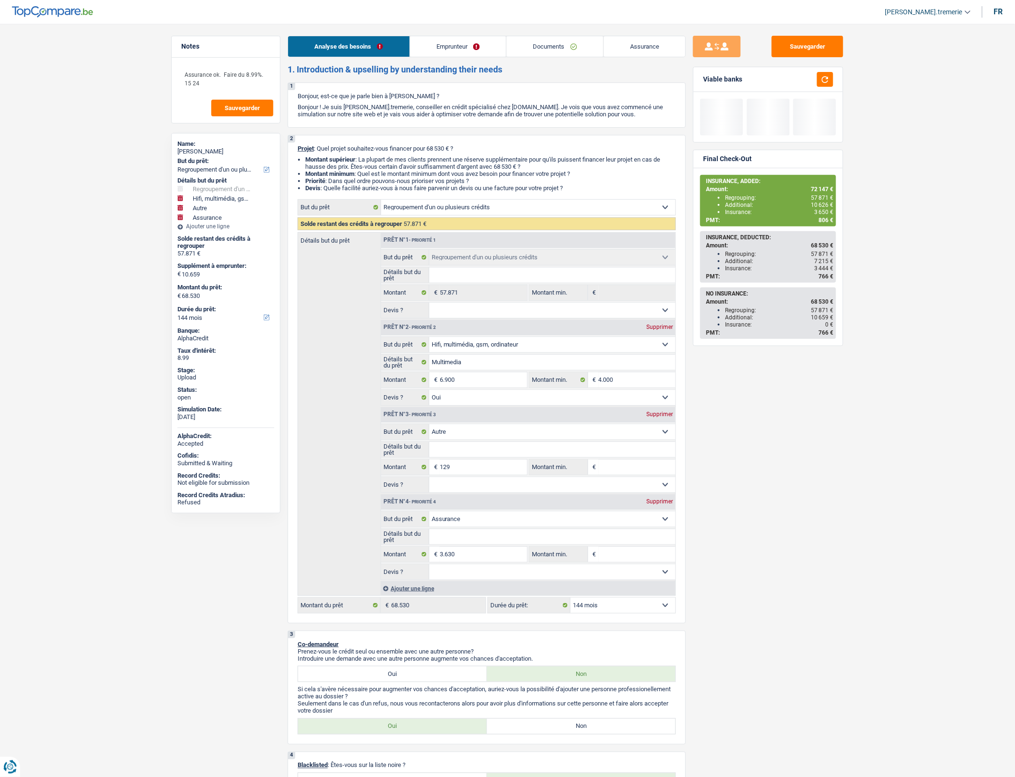
click at [806, 594] on div "Sauvegarder Viable banks Final Check-Out INSURANCE, ADDED: Amount: 72 147 € Reg…" at bounding box center [768, 398] width 165 height 724
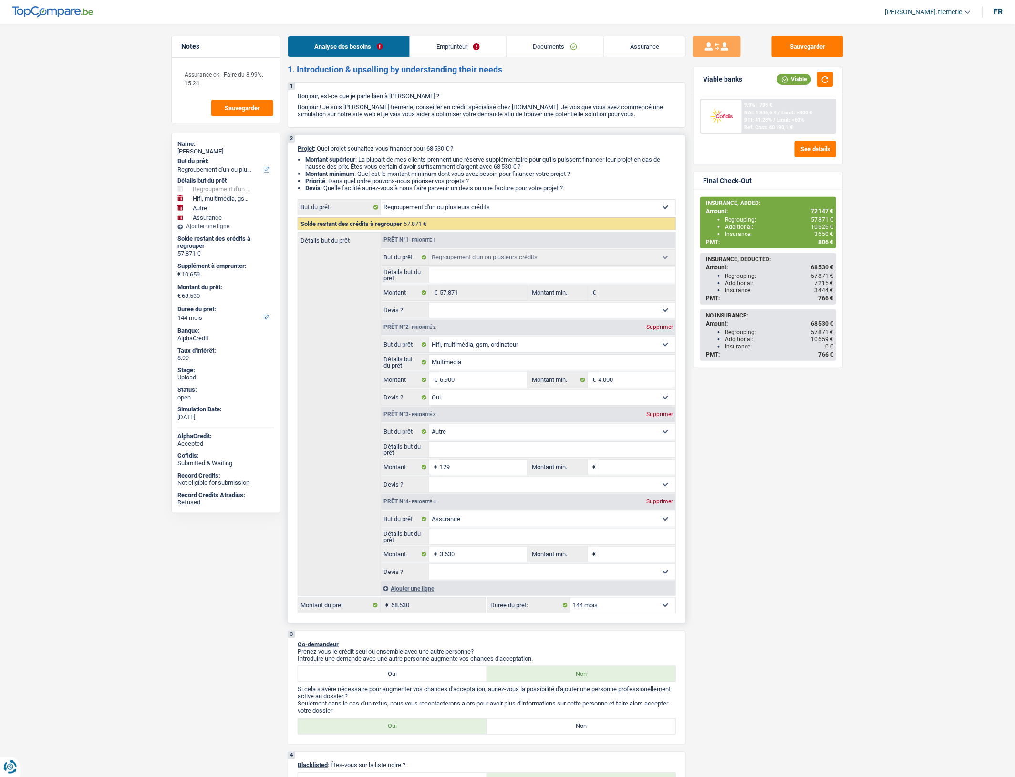
click at [614, 613] on select "12 mois 18 mois 24 mois 30 mois 36 mois 42 mois 48 mois 60 mois 72 mois 84 mois…" at bounding box center [622, 605] width 105 height 15
select select "120"
click at [570, 609] on select "12 mois 18 mois 24 mois 30 mois 36 mois 42 mois 48 mois 60 mois 72 mois 84 mois…" at bounding box center [622, 605] width 105 height 15
select select "120"
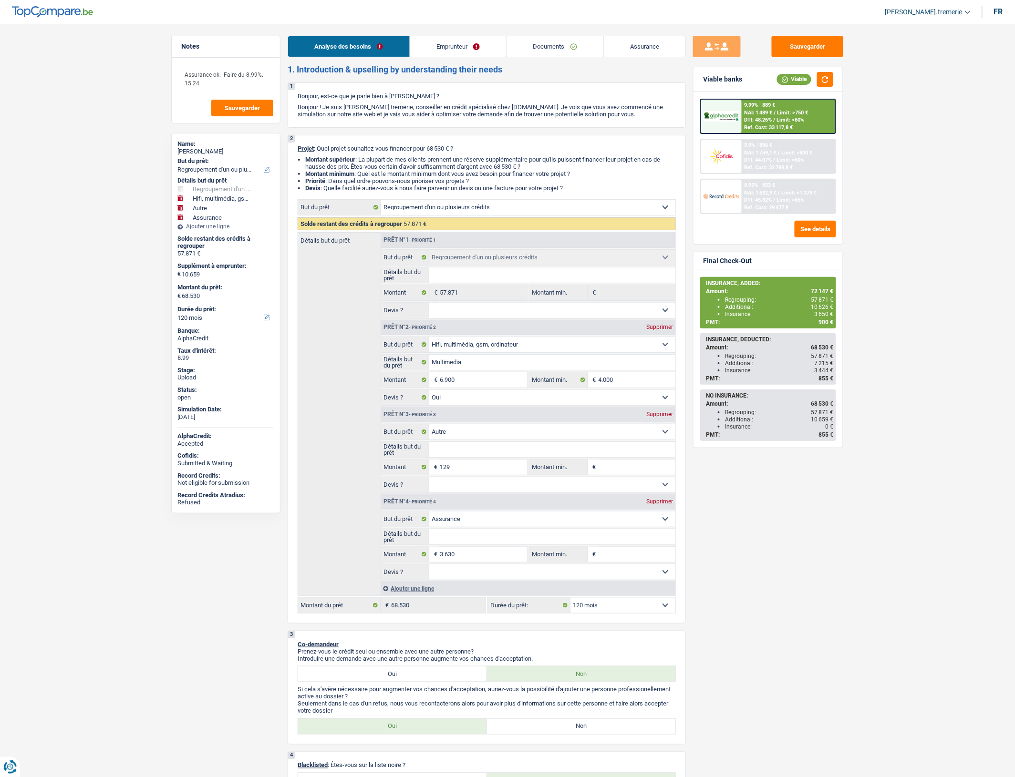
click at [772, 110] on span "NAI: 1 489 €" at bounding box center [759, 113] width 28 height 6
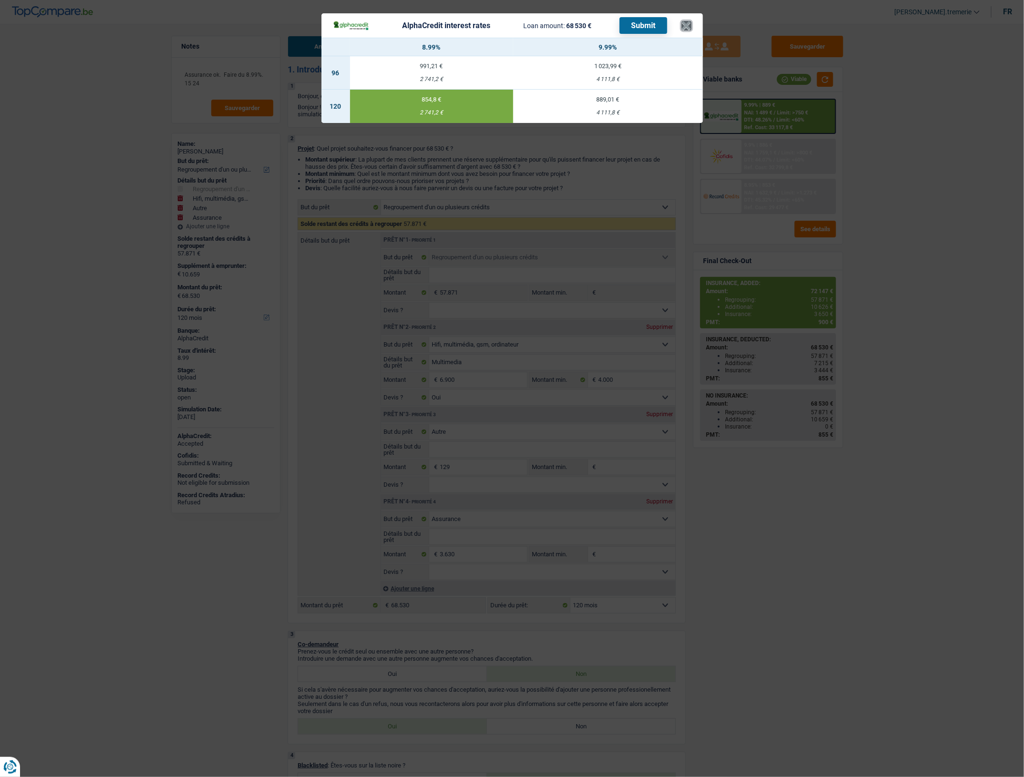
click at [688, 29] on button "×" at bounding box center [687, 26] width 10 height 10
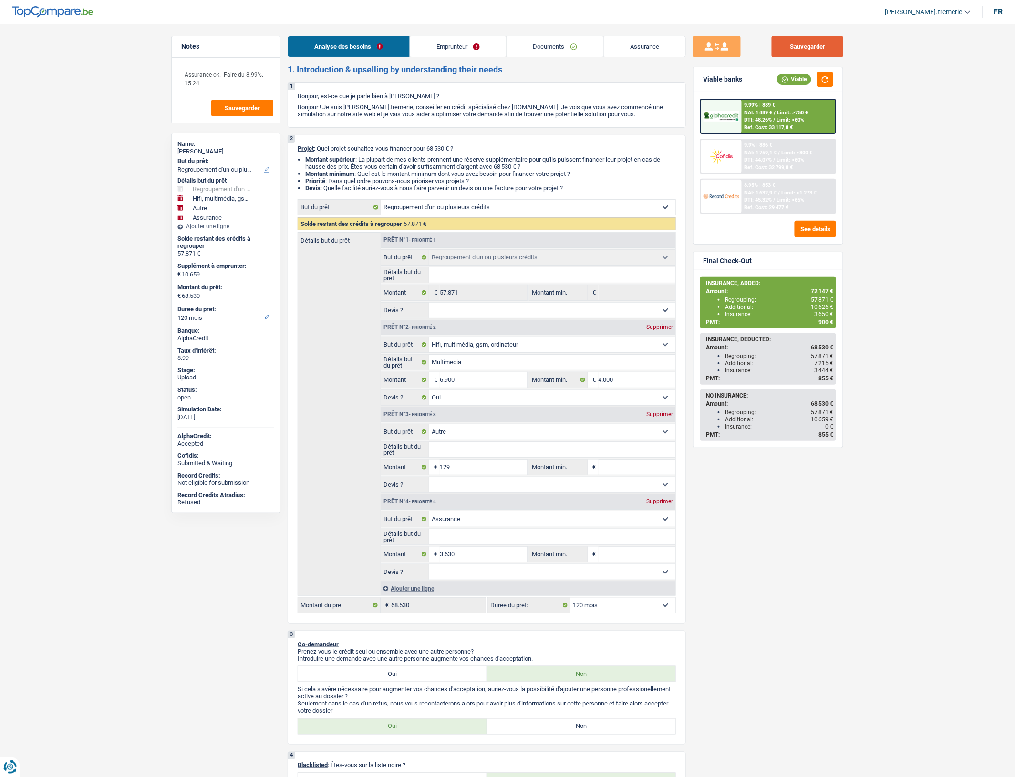
click at [803, 49] on button "Sauvegarder" at bounding box center [808, 46] width 72 height 21
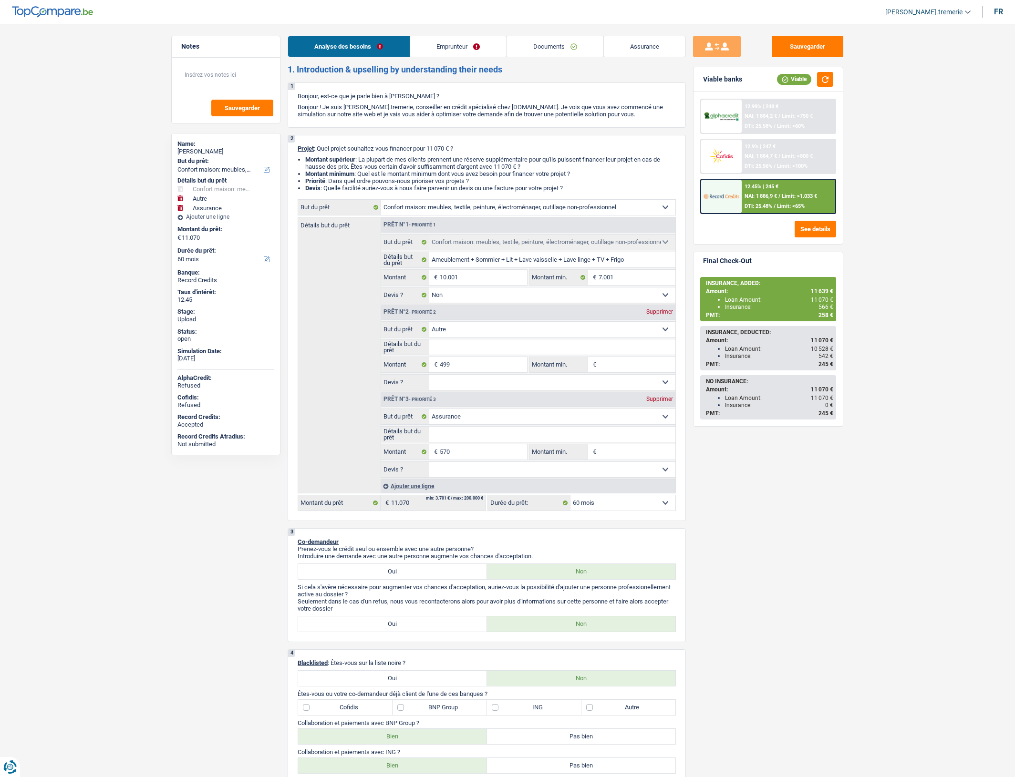
select select "household"
select select "other"
select select "insurance"
select select "60"
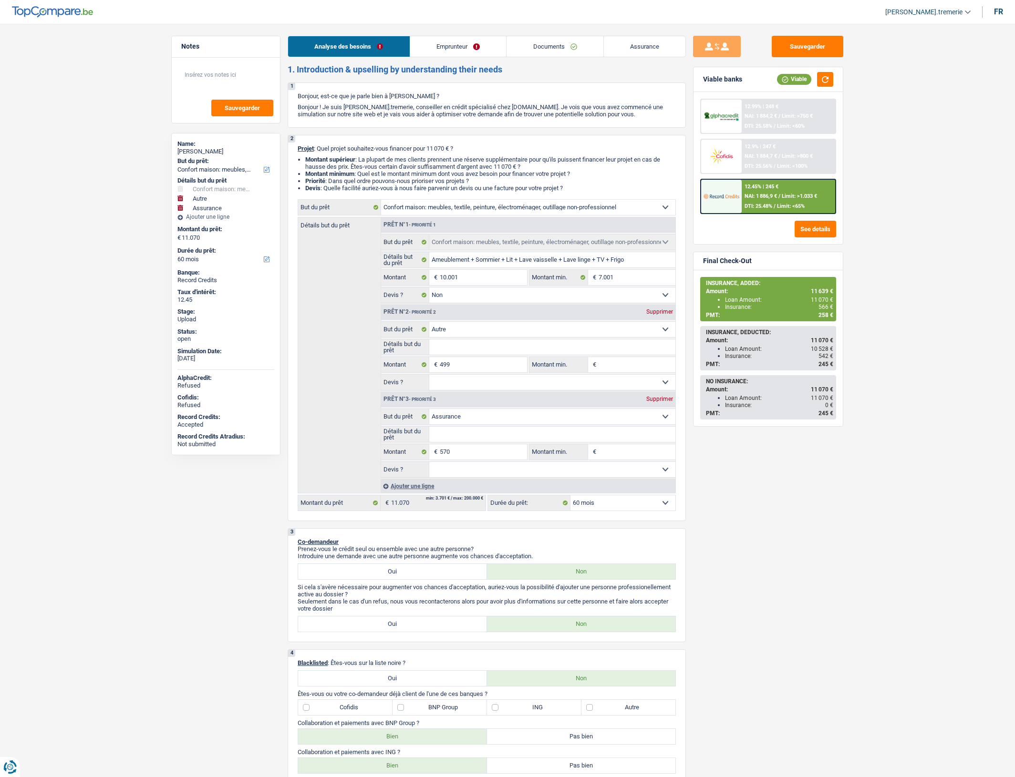
select select "household"
select select "false"
select select "other"
select select "insurance"
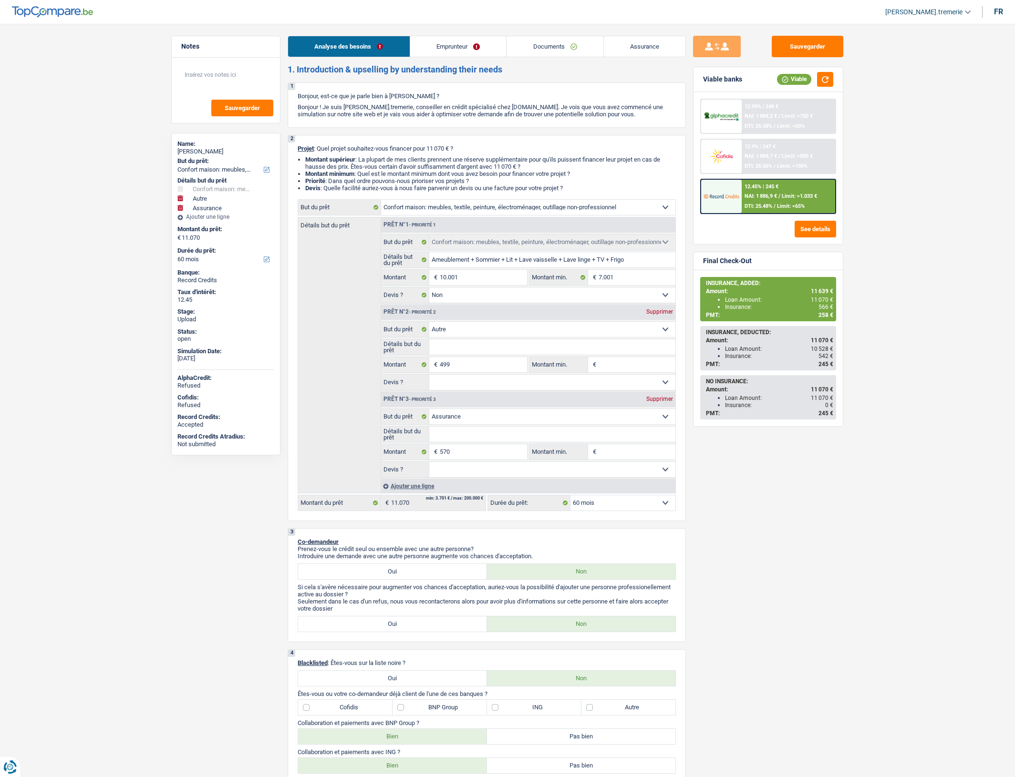
select select "60"
select select "worker"
select select "netSalary"
select select "rents"
select select "household"
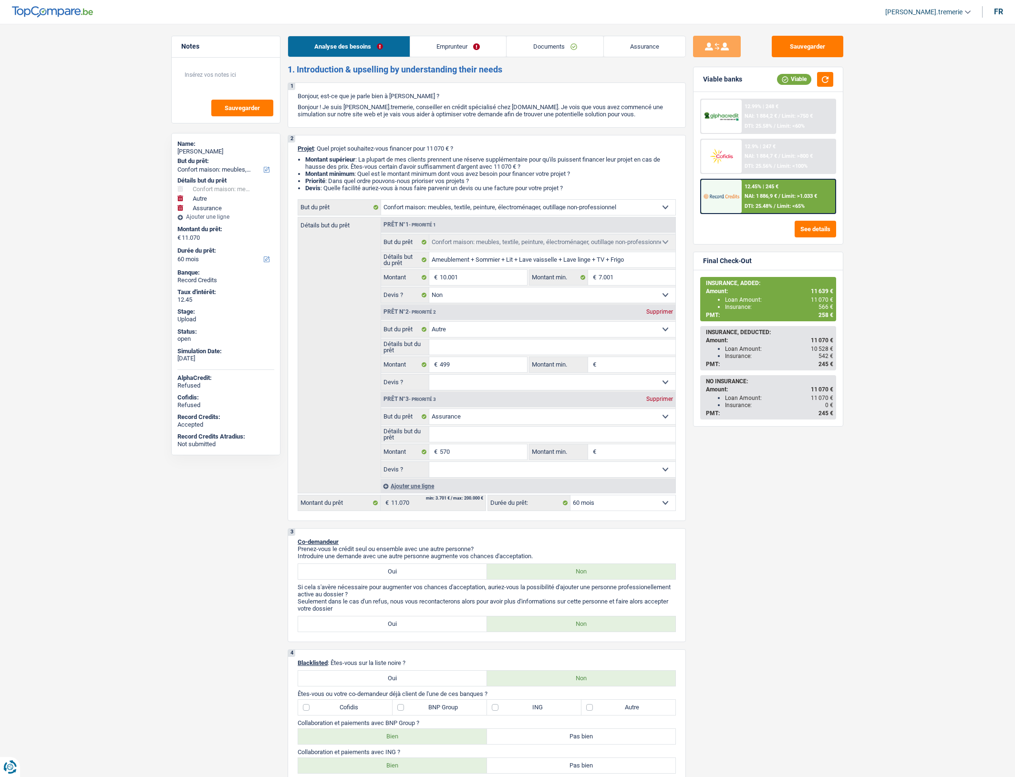
select select "household"
select select "false"
select select "other"
select select "insurance"
select select "60"
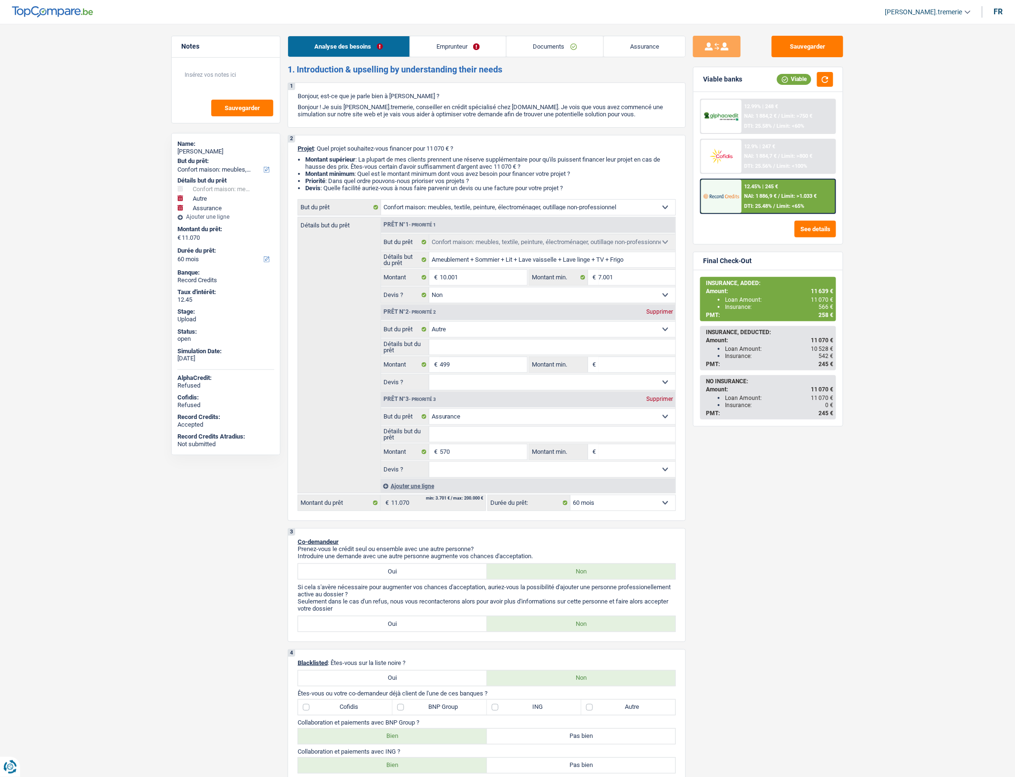
click at [759, 198] on div "12.45% | 245 € NAI: 1 886,9 € / Limit: >1.033 € DTI: 25.48% / Limit: <65%" at bounding box center [789, 196] width 94 height 33
